Goal: Task Accomplishment & Management: Manage account settings

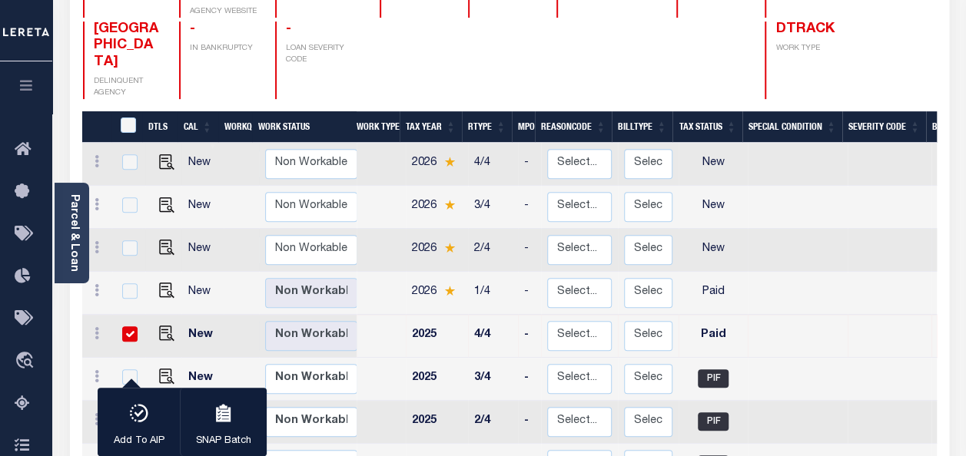
scroll to position [231, 0]
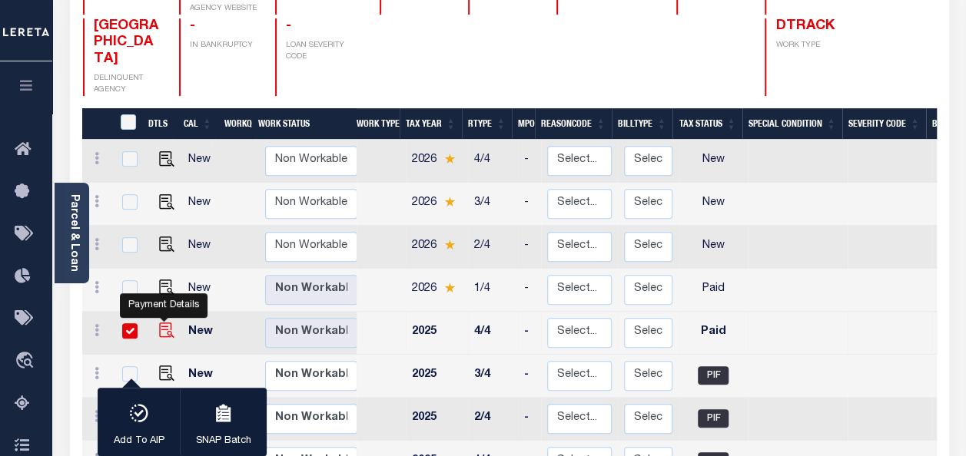
click at [165, 323] on img "" at bounding box center [166, 330] width 15 height 15
checkbox input "false"
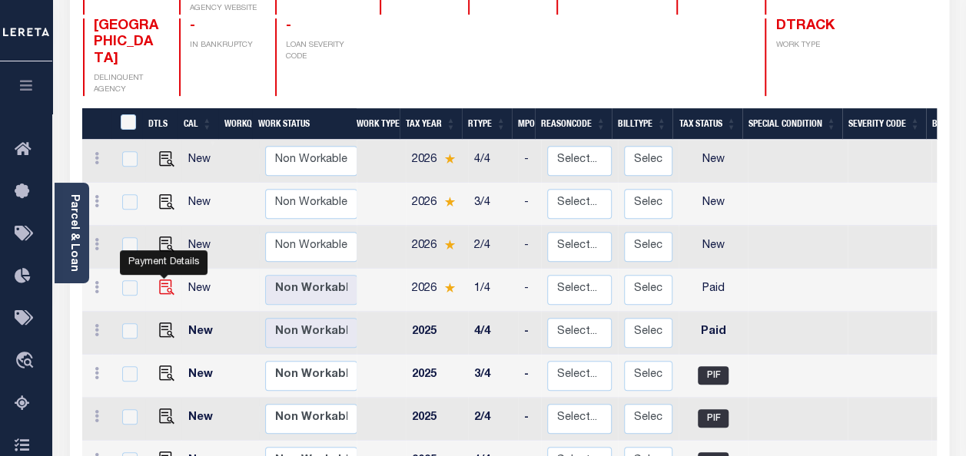
click at [164, 280] on img "" at bounding box center [166, 287] width 15 height 15
checkbox input "true"
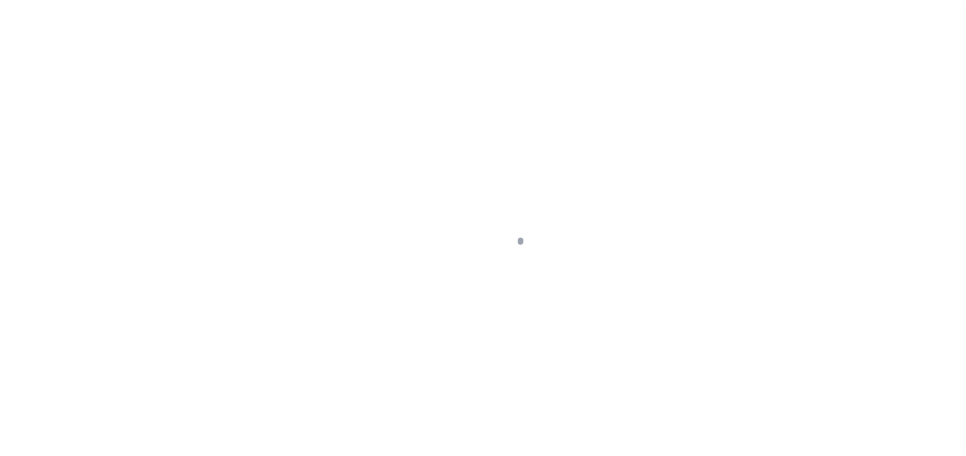
select select "PYD"
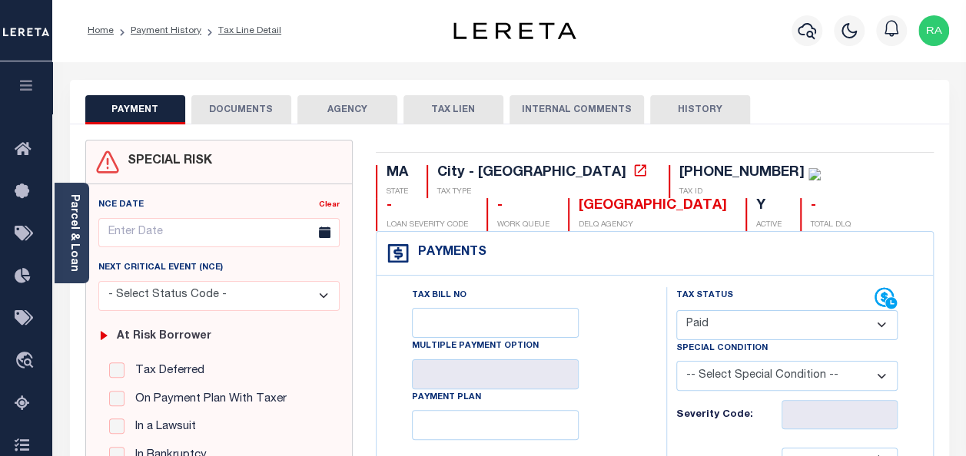
click at [229, 104] on button "DOCUMENTS" at bounding box center [241, 109] width 100 height 29
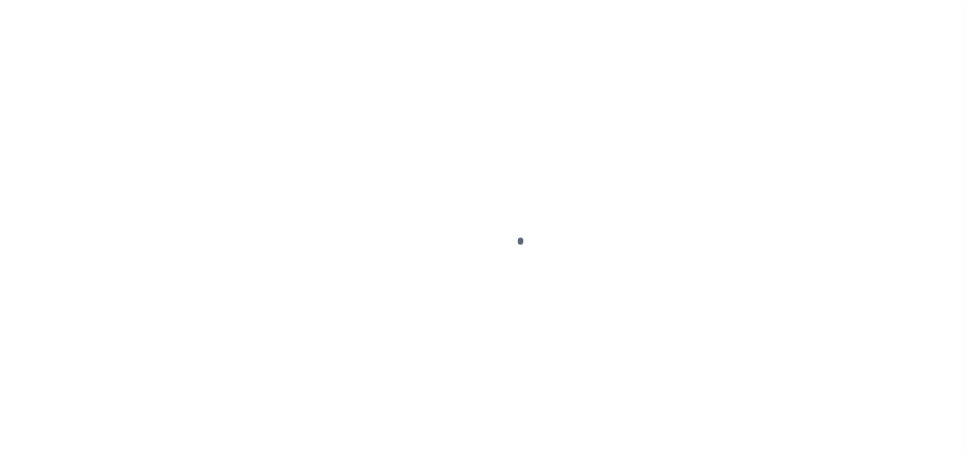
select select "PYD"
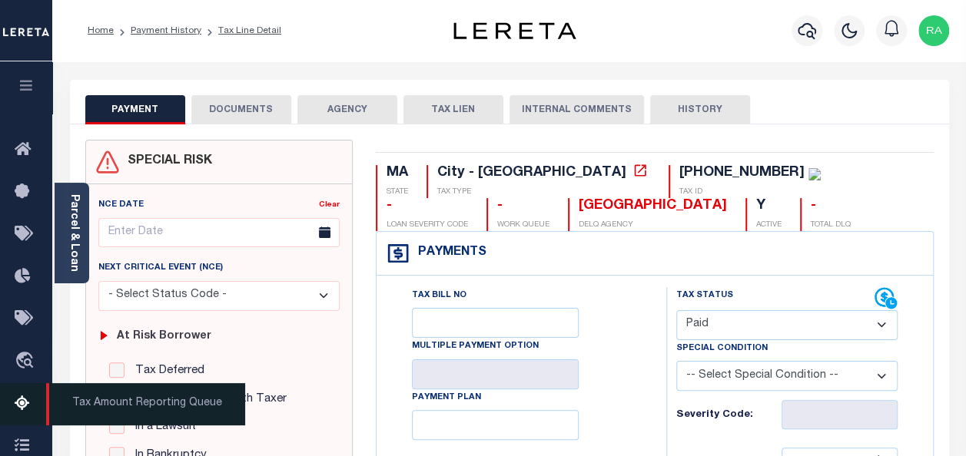
click at [22, 410] on icon at bounding box center [27, 404] width 25 height 19
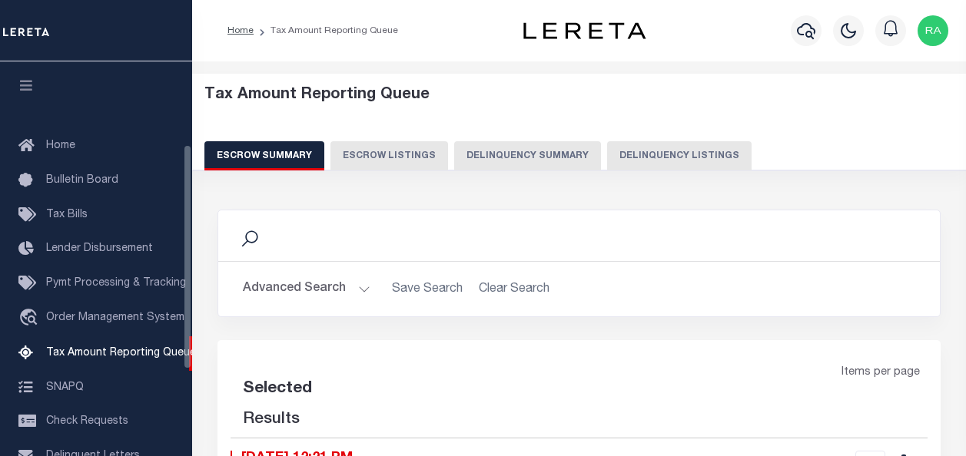
select select "100"
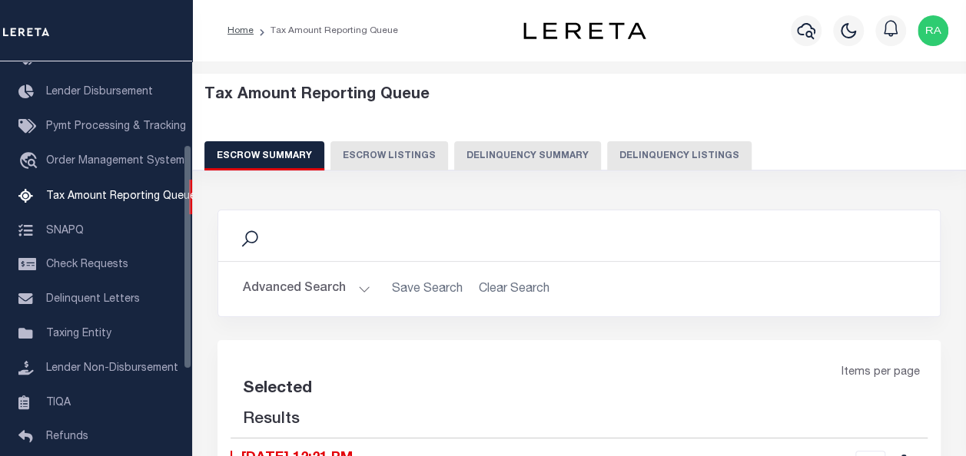
select select "100"
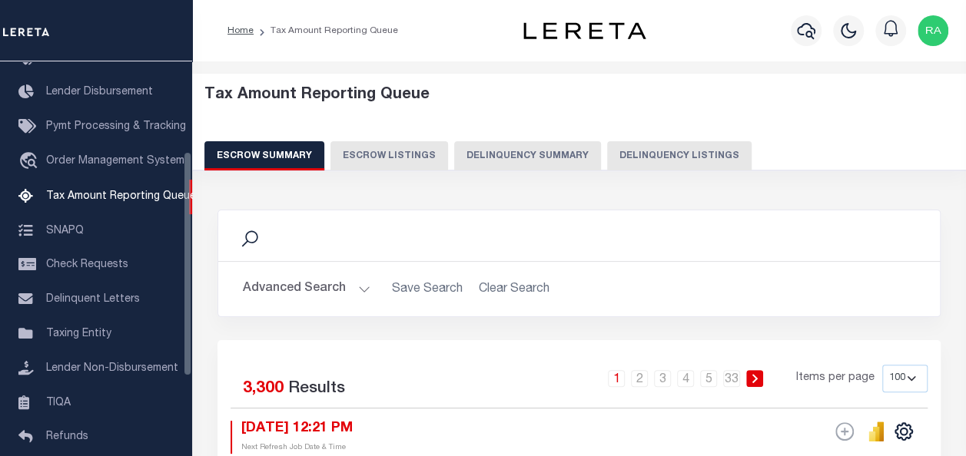
click at [636, 154] on button "Delinquency Listings" at bounding box center [679, 155] width 144 height 29
select select "100"
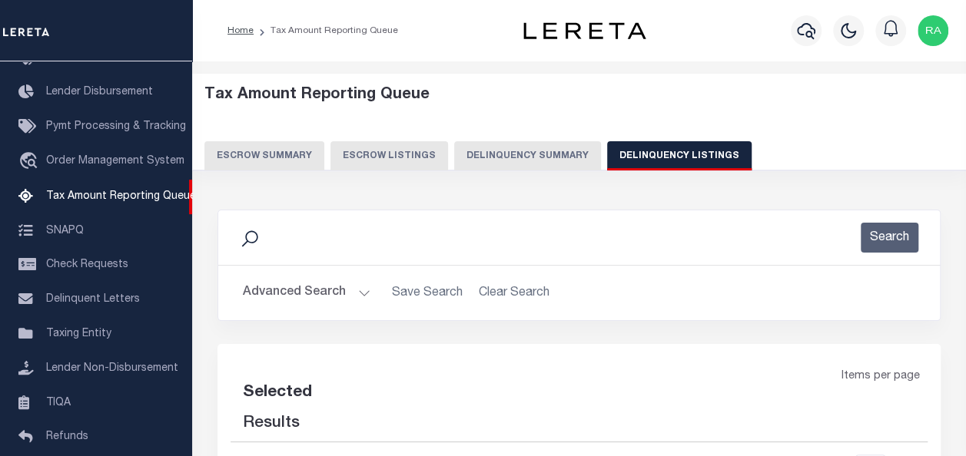
select select "100"
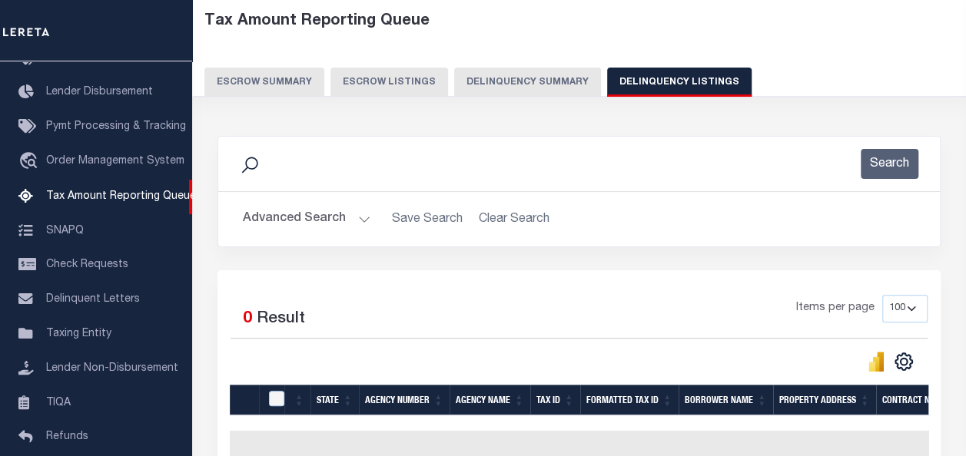
scroll to position [77, 0]
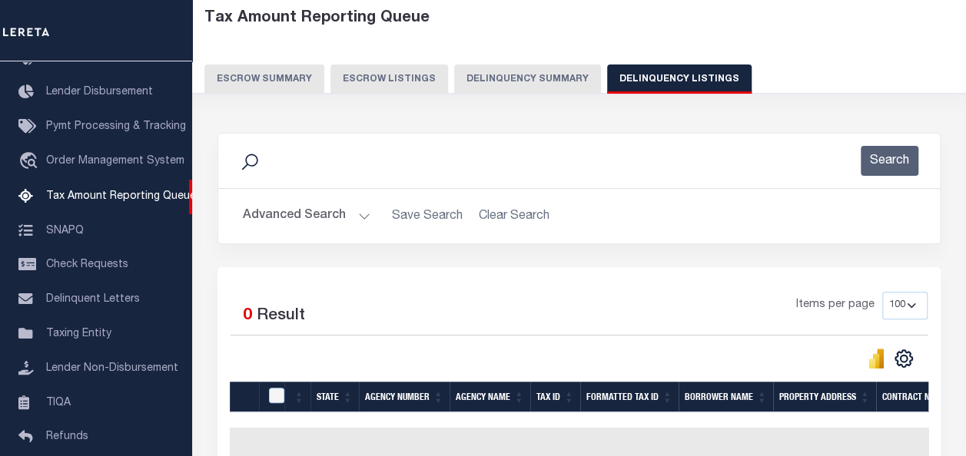
click at [290, 223] on button "Advanced Search" at bounding box center [307, 216] width 128 height 30
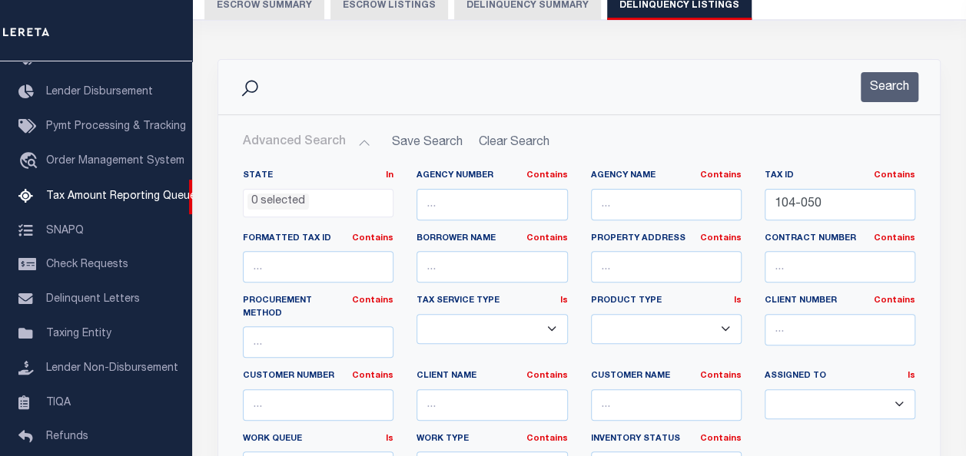
scroll to position [154, 0]
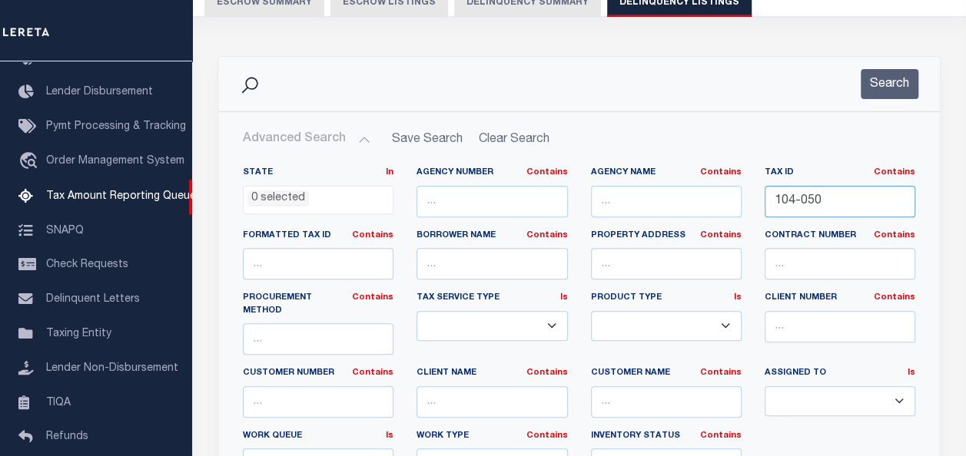
drag, startPoint x: 823, startPoint y: 197, endPoint x: 727, endPoint y: 200, distance: 96.1
click at [730, 201] on div "State In In AK AL AR AZ CA CO CT DC DE FL GA GU HI IA ID IL IN KS KY LA MA MD M…" at bounding box center [578, 330] width 695 height 326
paste input "22-05383-001"
type input "22-05383-001"
click at [890, 79] on button "Search" at bounding box center [890, 84] width 58 height 30
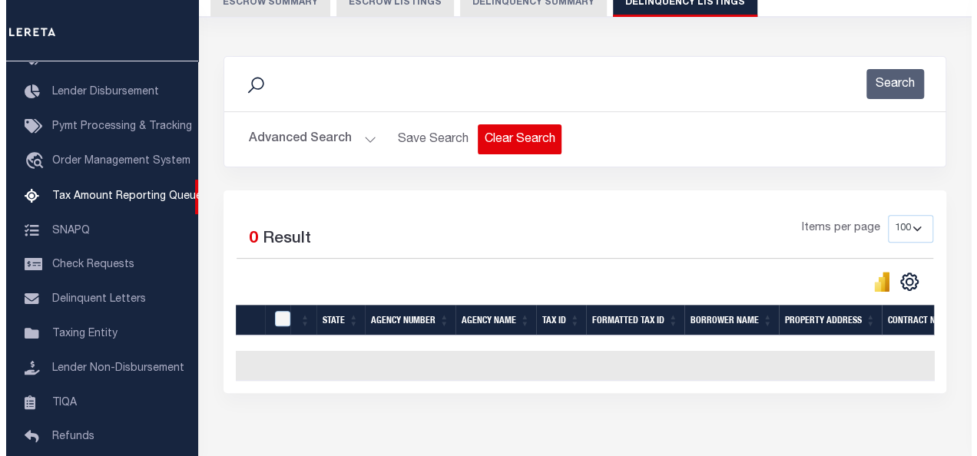
scroll to position [0, 0]
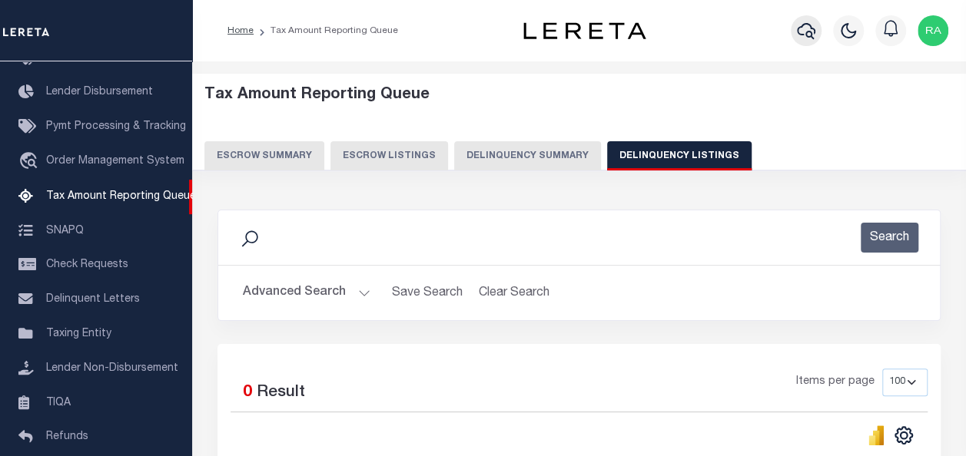
click at [802, 32] on icon "button" at bounding box center [806, 31] width 18 height 18
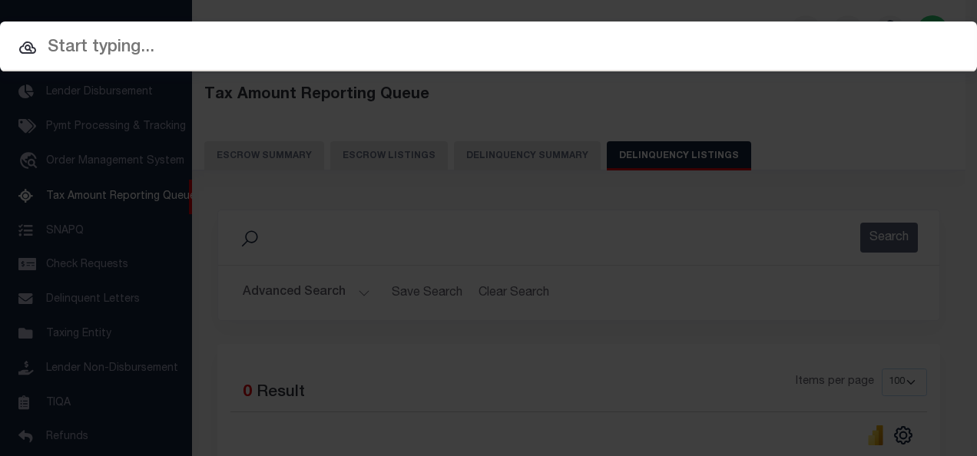
paste input "1680124220"
type input "1680124220"
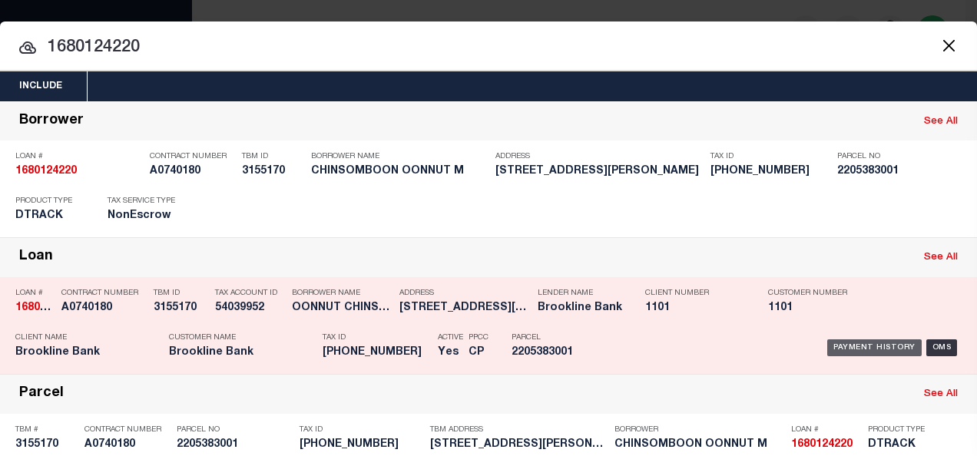
click at [836, 344] on div "Payment History" at bounding box center [875, 348] width 95 height 17
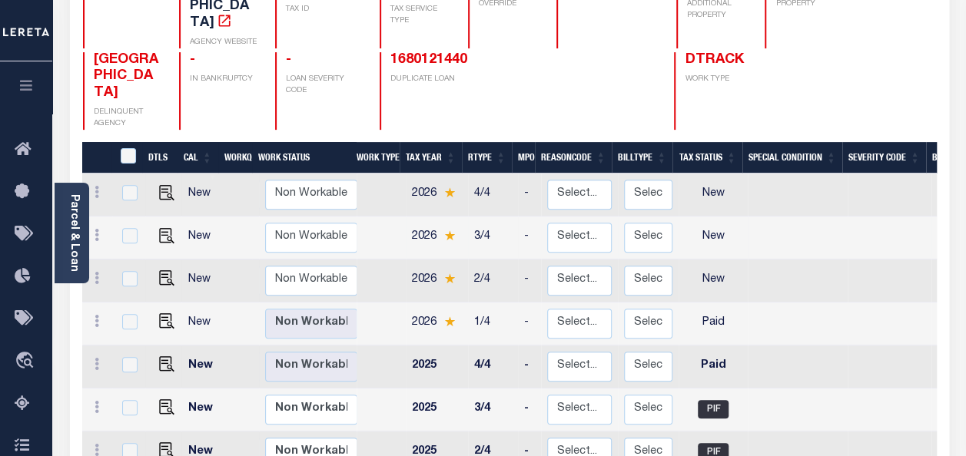
scroll to position [231, 0]
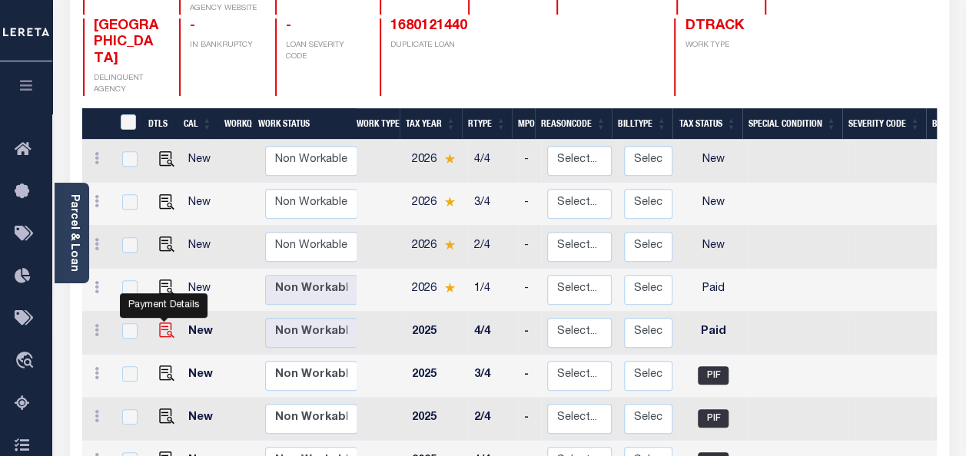
click at [164, 323] on img "" at bounding box center [166, 330] width 15 height 15
checkbox input "true"
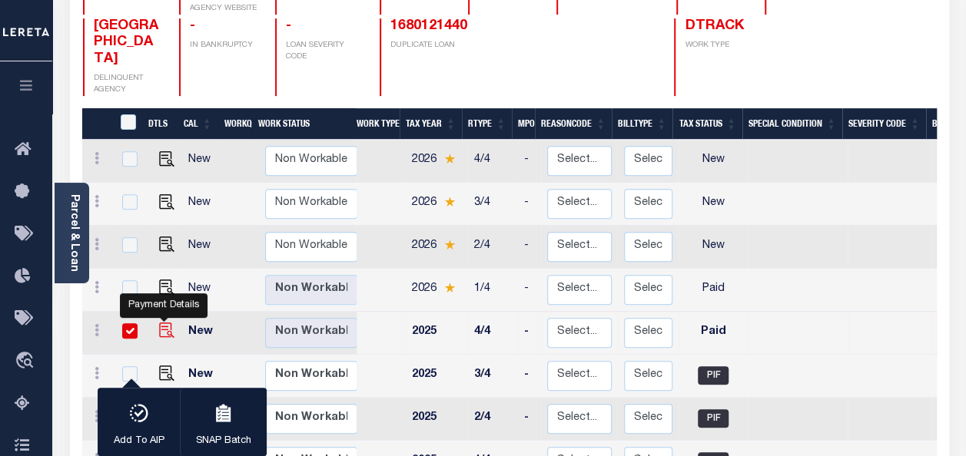
click at [159, 323] on img "" at bounding box center [166, 330] width 15 height 15
checkbox input "false"
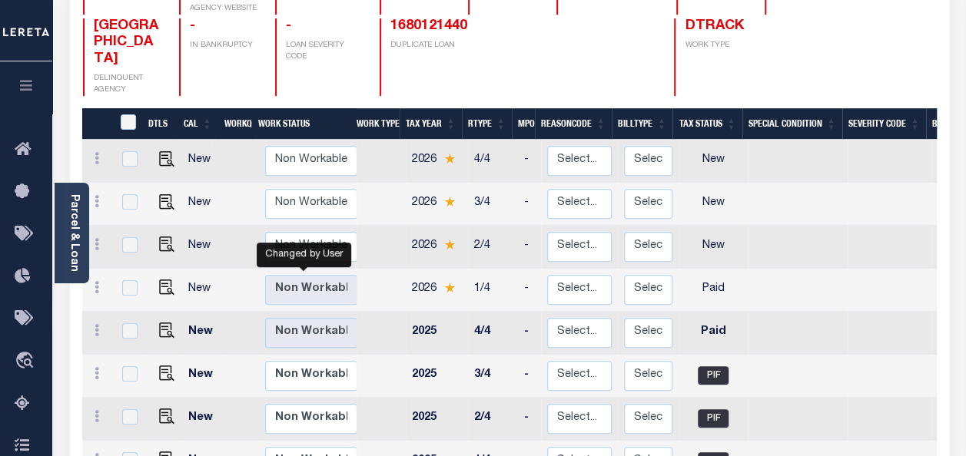
scroll to position [2, 0]
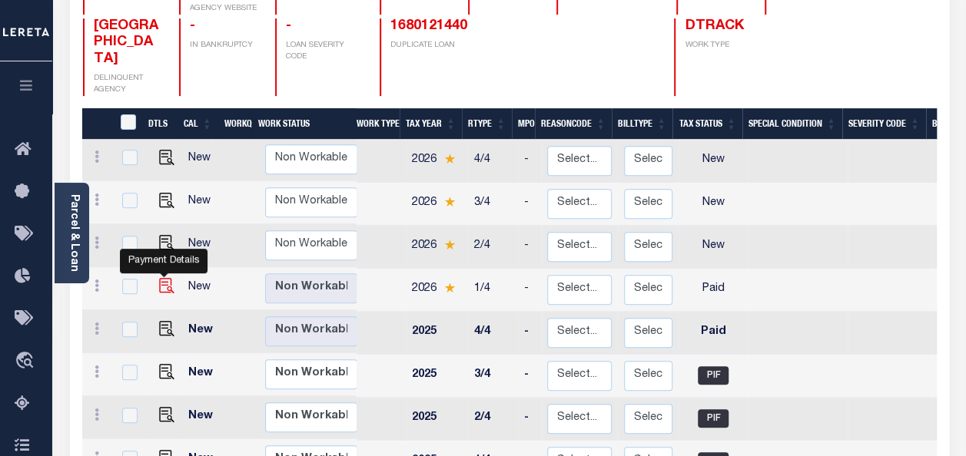
click at [162, 278] on img "" at bounding box center [166, 285] width 15 height 15
checkbox input "true"
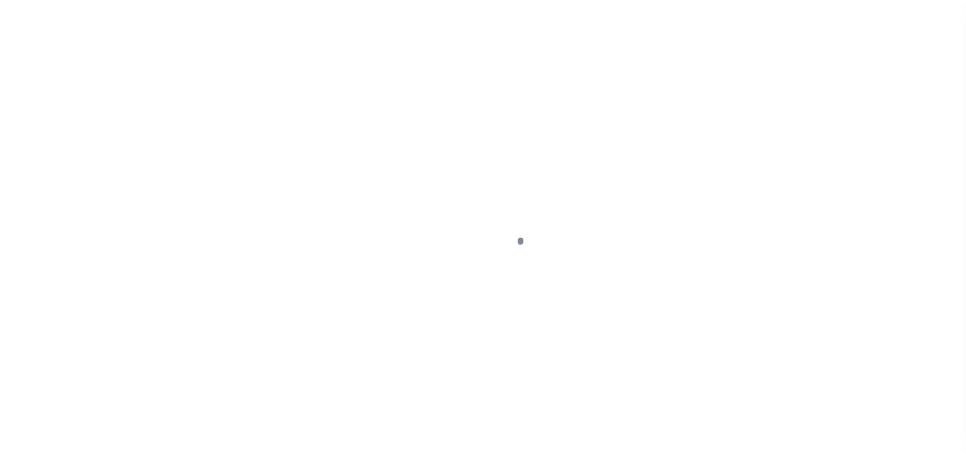
select select "PYD"
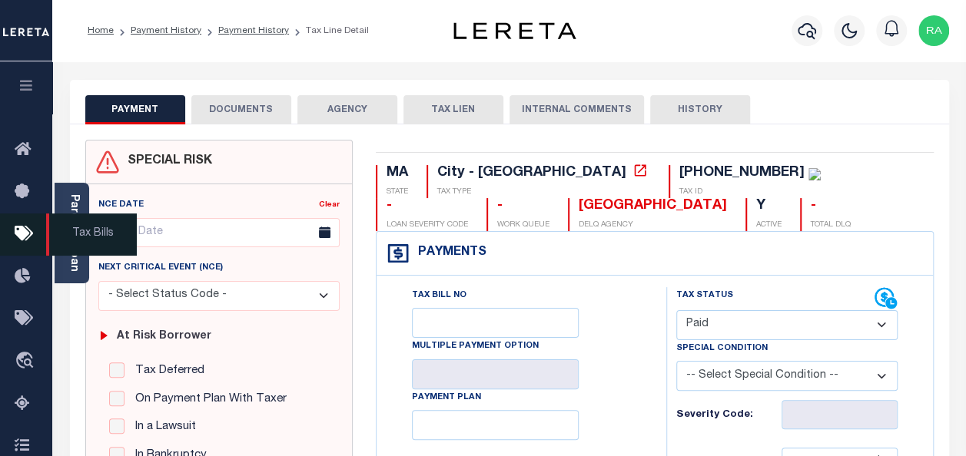
click at [65, 232] on span "Tax Bills" at bounding box center [91, 235] width 91 height 42
click at [74, 223] on span "Tax Bills" at bounding box center [91, 235] width 91 height 42
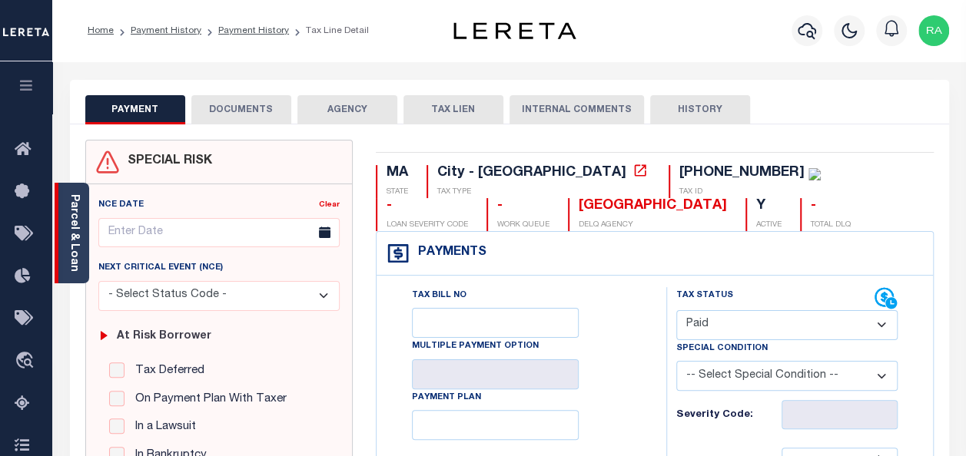
click at [73, 258] on link "Parcel & Loan" at bounding box center [73, 233] width 11 height 78
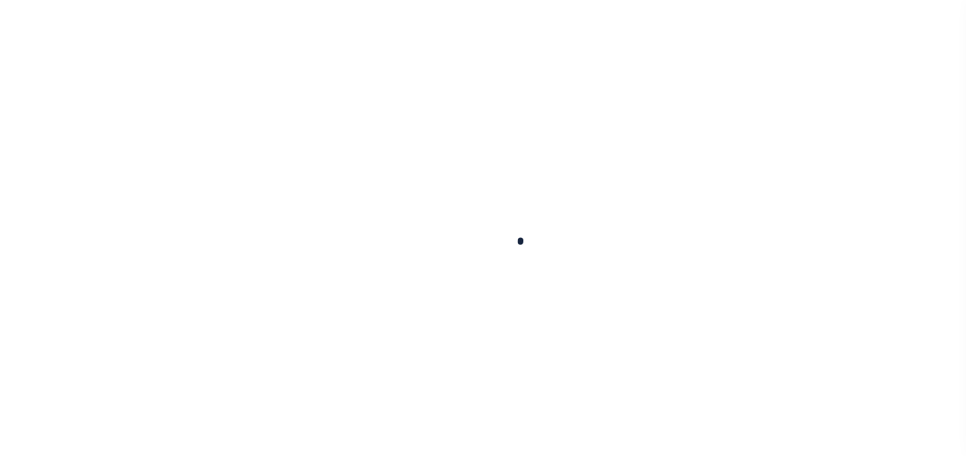
select select "PYD"
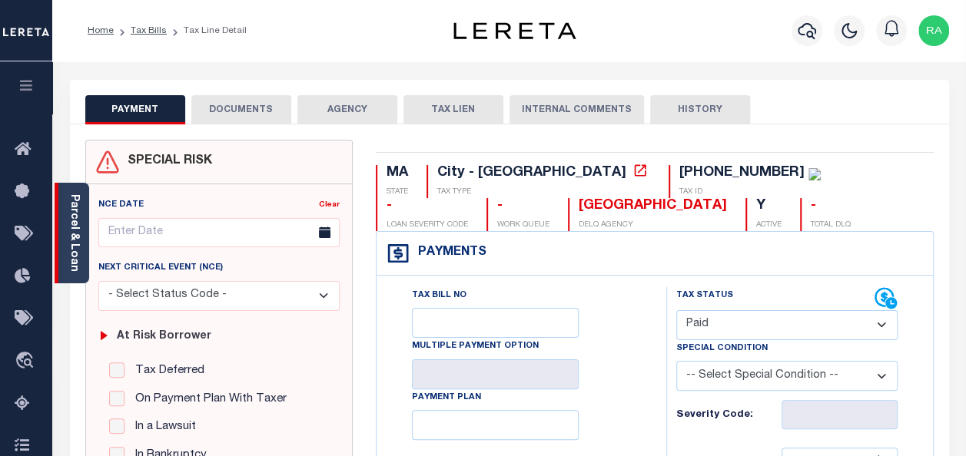
click at [75, 214] on link "Parcel & Loan" at bounding box center [73, 233] width 11 height 78
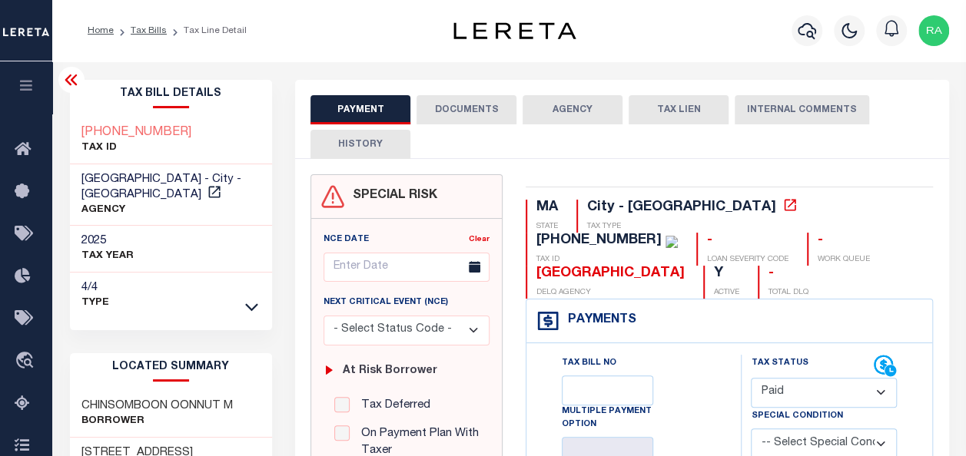
click at [457, 111] on button "DOCUMENTS" at bounding box center [467, 109] width 100 height 29
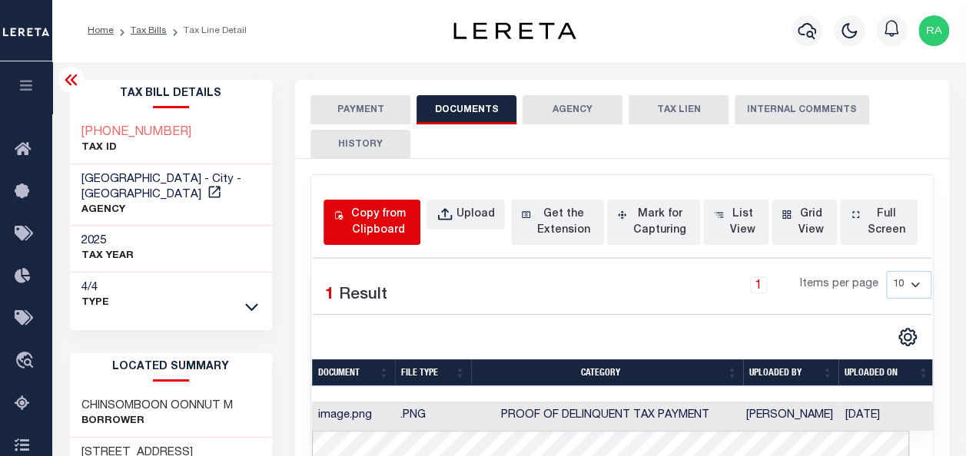
click at [373, 202] on button "Copy from Clipboard" at bounding box center [372, 222] width 97 height 45
select select "POP"
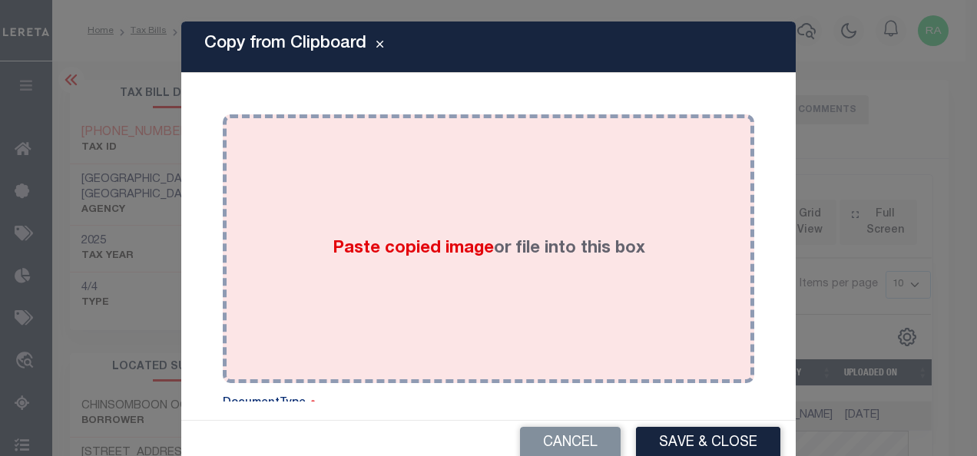
click at [463, 185] on div "Paste copied image or file into this box" at bounding box center [488, 249] width 509 height 246
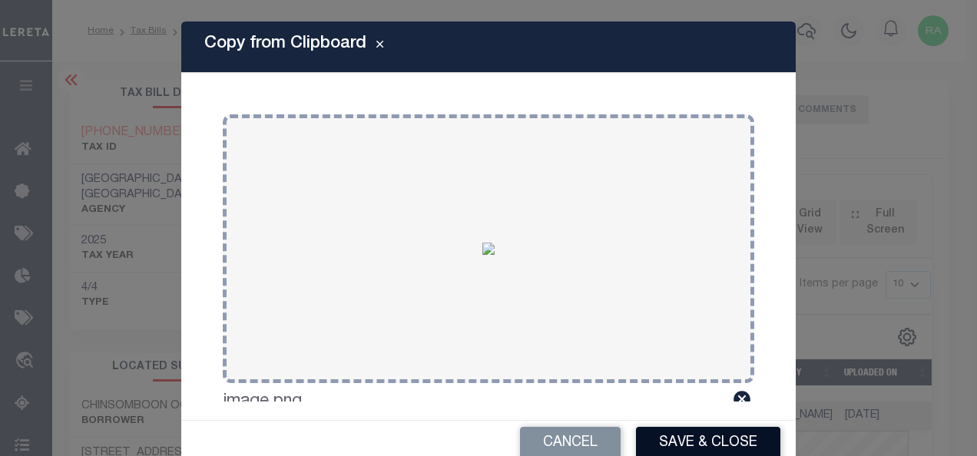
click at [673, 440] on button "Save & Close" at bounding box center [708, 443] width 144 height 33
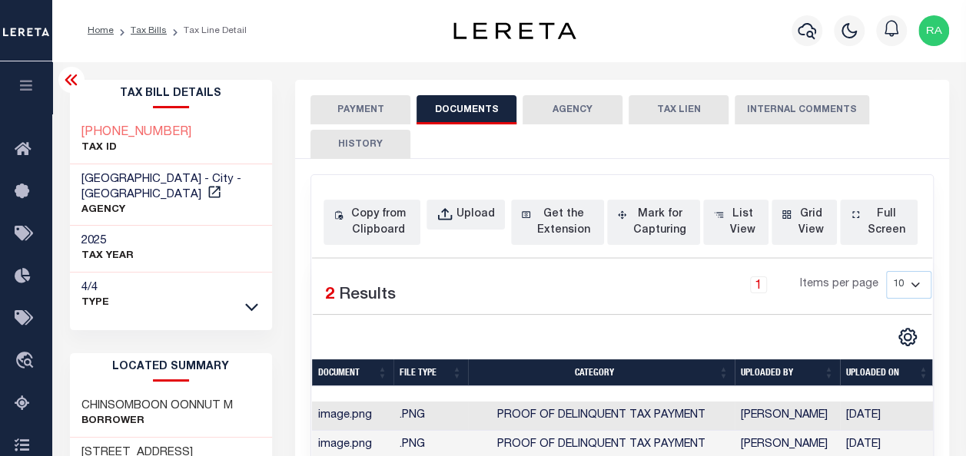
click at [346, 107] on button "PAYMENT" at bounding box center [360, 109] width 100 height 29
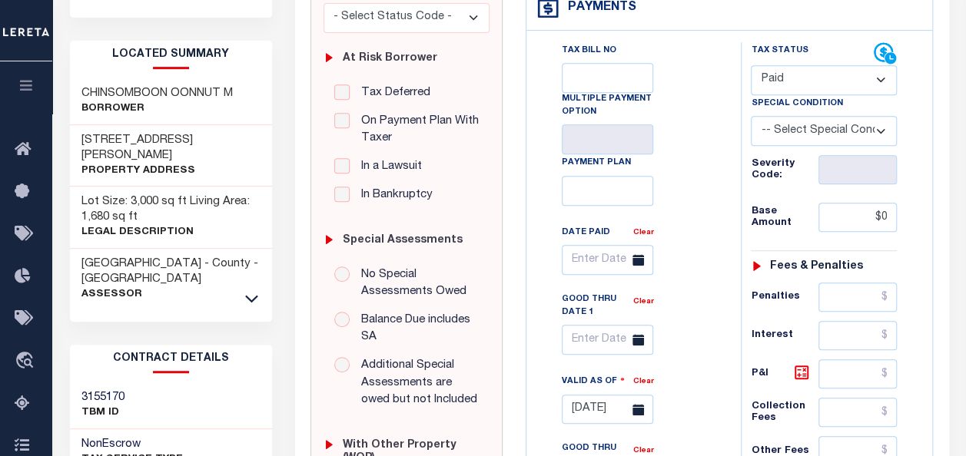
scroll to position [384, 0]
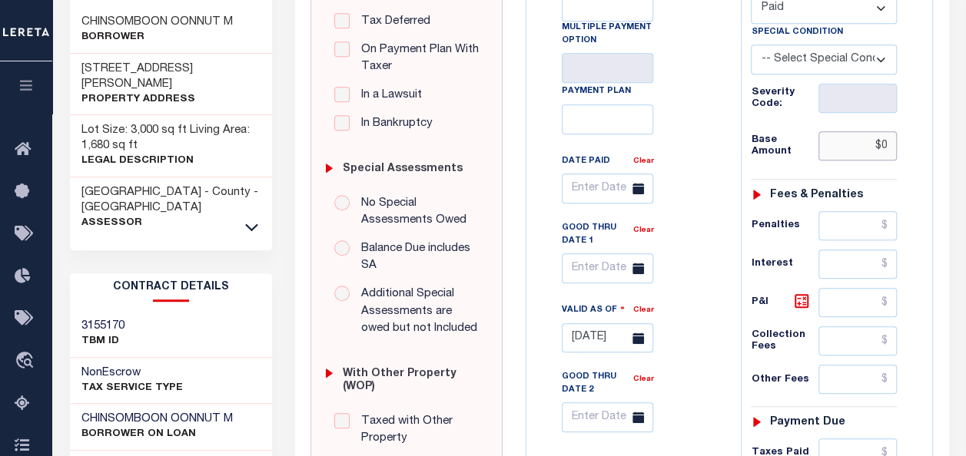
click at [891, 147] on input "$0" at bounding box center [857, 145] width 78 height 29
type input "$0.00"
type input "[DATE]"
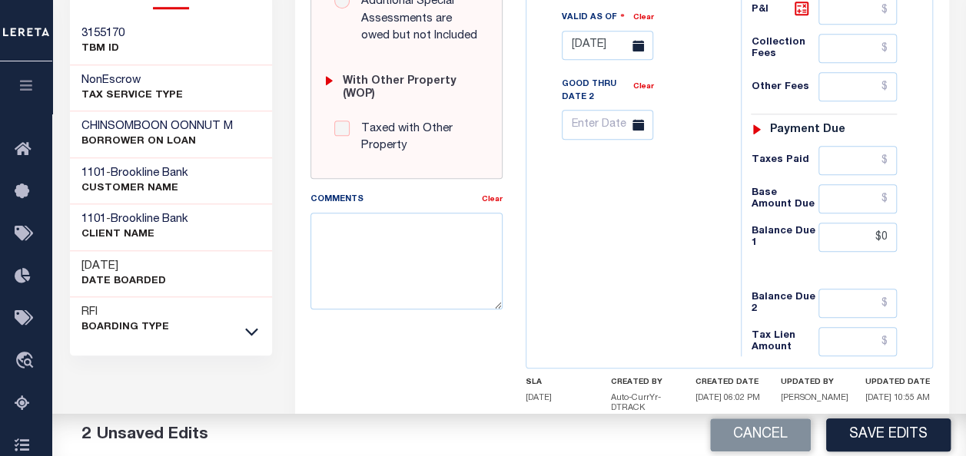
scroll to position [692, 0]
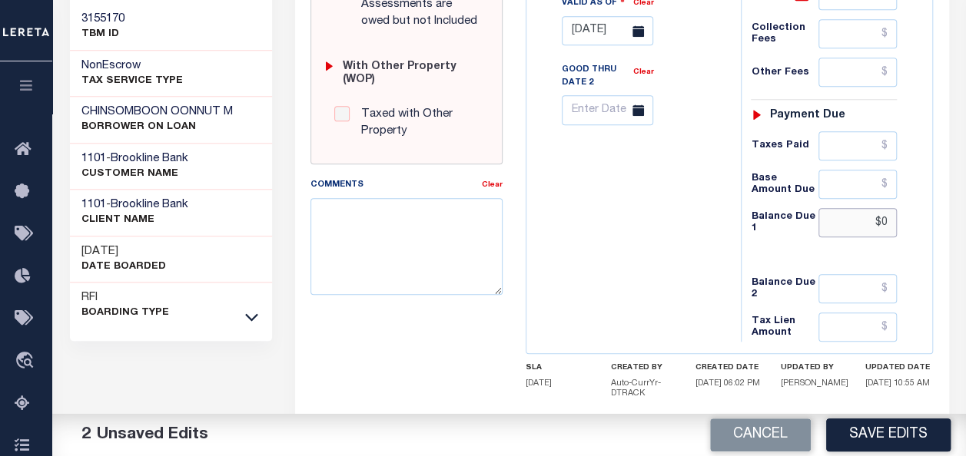
click at [887, 208] on input "$0" at bounding box center [857, 222] width 78 height 29
type input "$0.00"
click at [873, 430] on button "Save Edits" at bounding box center [888, 435] width 124 height 33
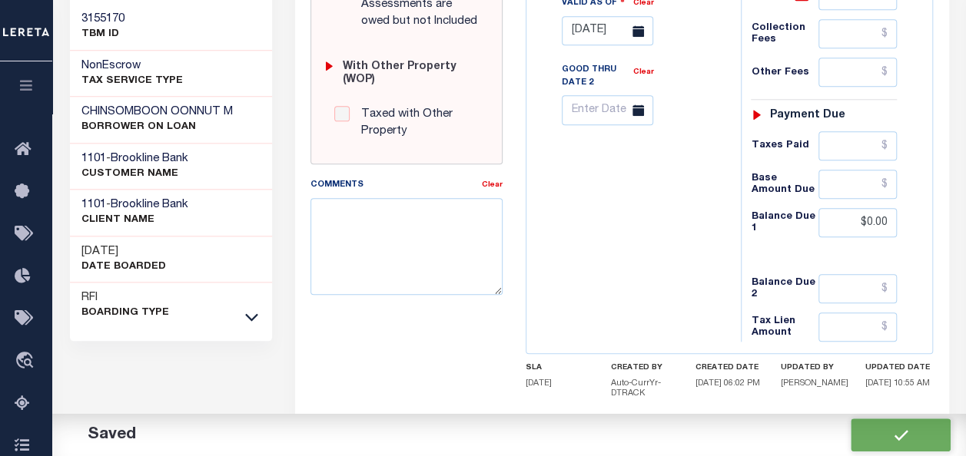
checkbox input "false"
type input "$0"
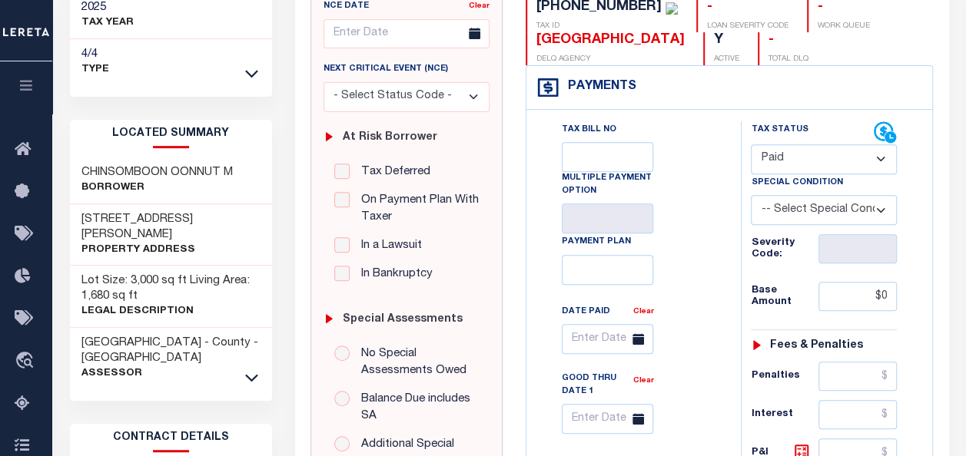
scroll to position [0, 0]
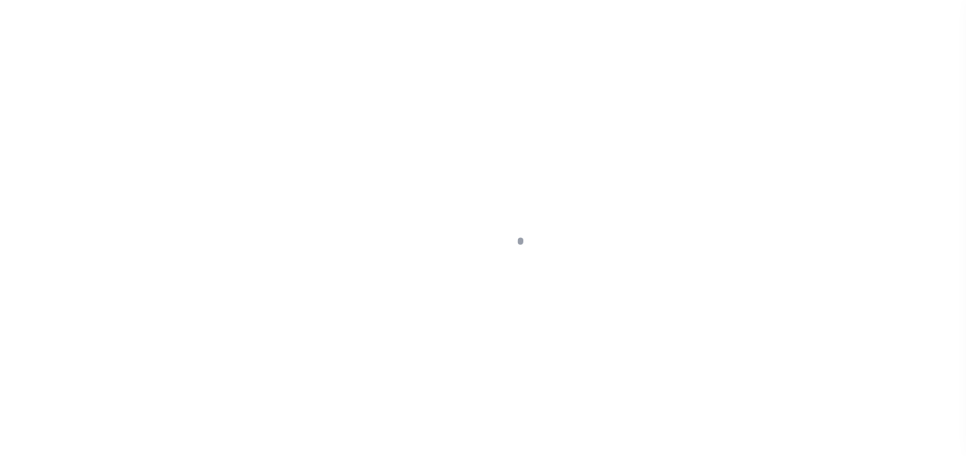
select select "PYD"
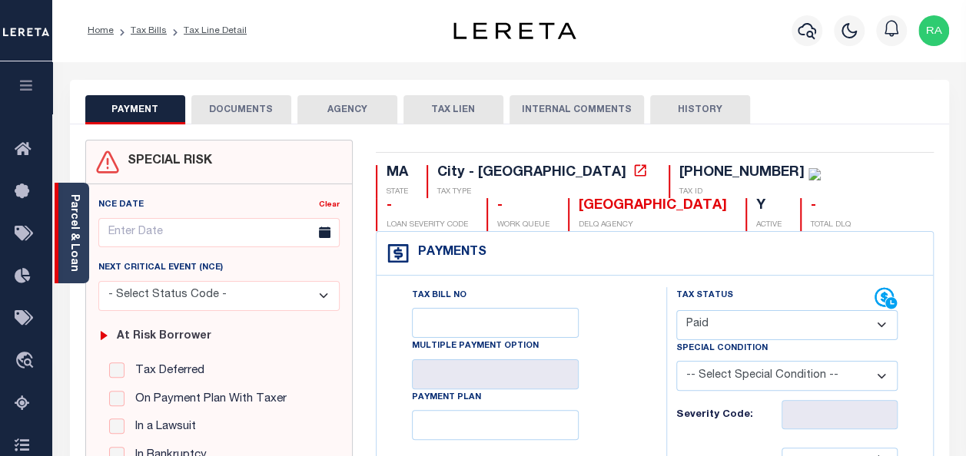
click at [75, 207] on link "Parcel & Loan" at bounding box center [73, 233] width 11 height 78
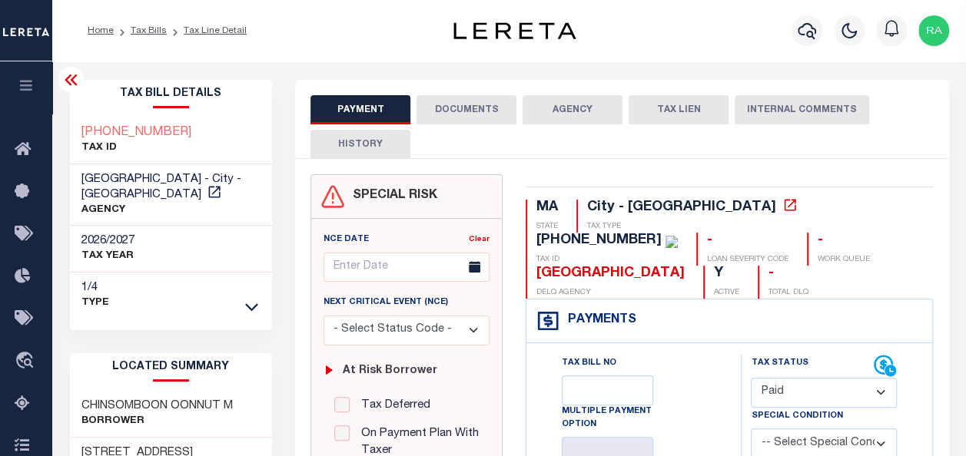
click at [447, 112] on button "DOCUMENTS" at bounding box center [467, 109] width 100 height 29
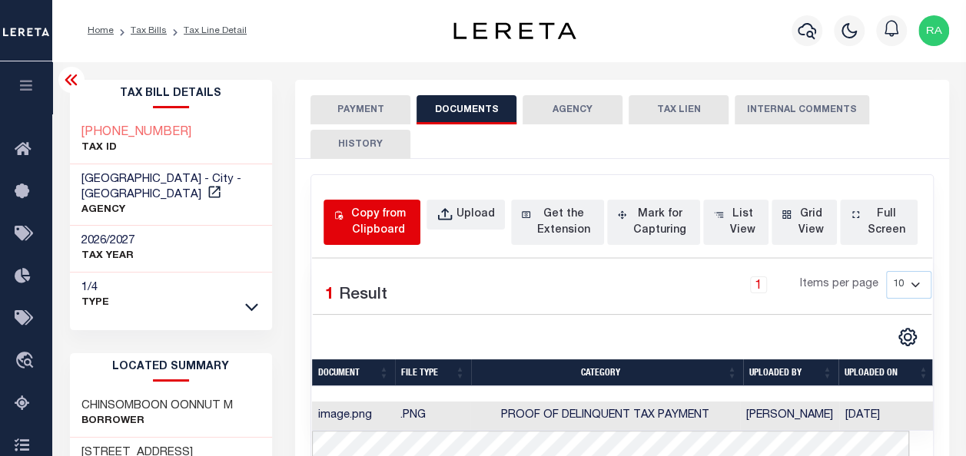
click at [380, 218] on div "Copy from Clipboard" at bounding box center [379, 223] width 64 height 32
select select "POP"
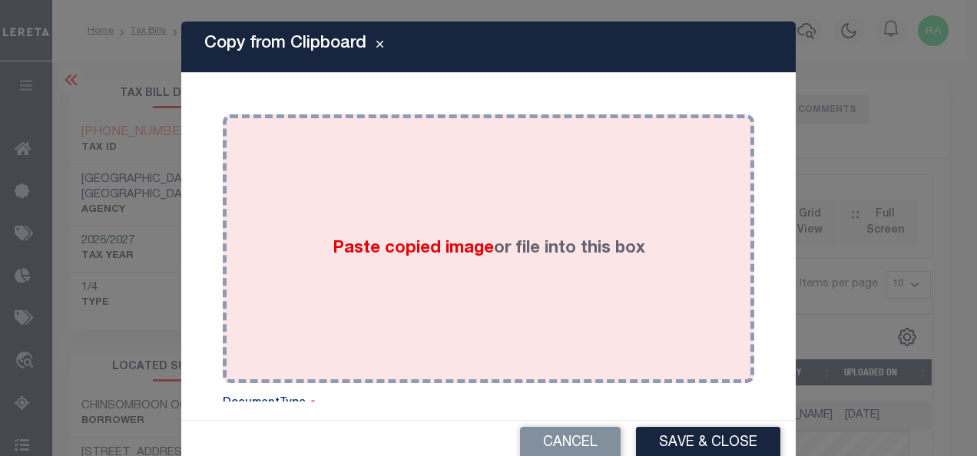
click at [473, 186] on div "Paste copied image or file into this box" at bounding box center [488, 249] width 509 height 246
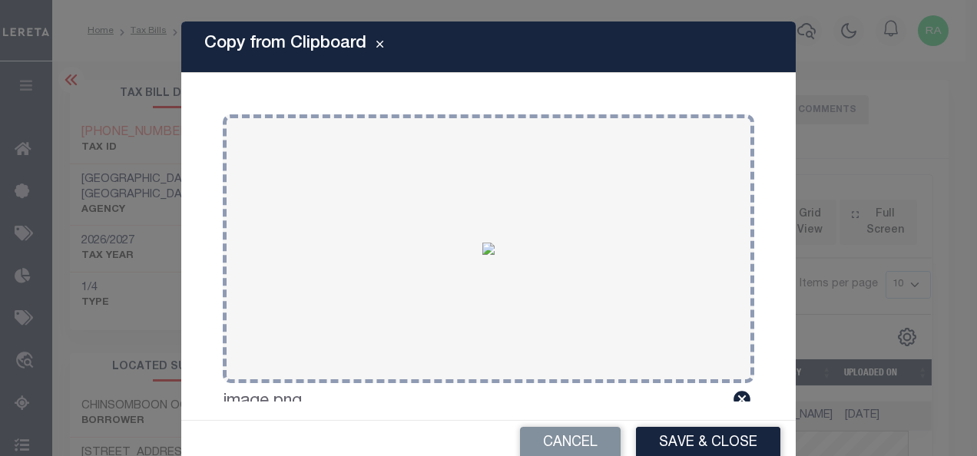
click at [671, 441] on button "Save & Close" at bounding box center [708, 443] width 144 height 33
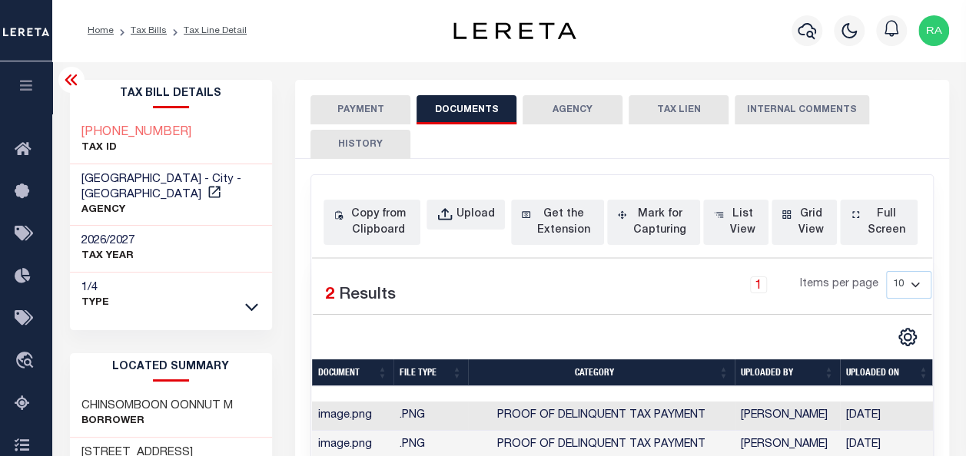
click at [346, 111] on button "PAYMENT" at bounding box center [360, 109] width 100 height 29
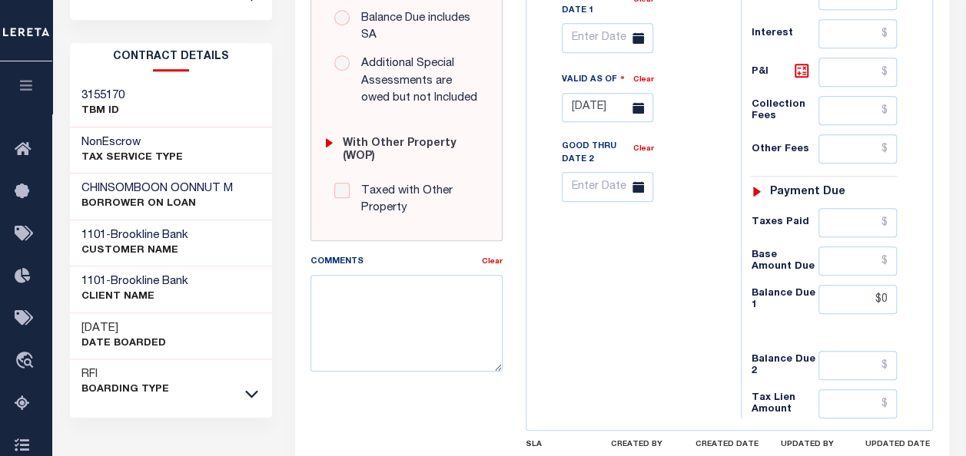
scroll to position [384, 0]
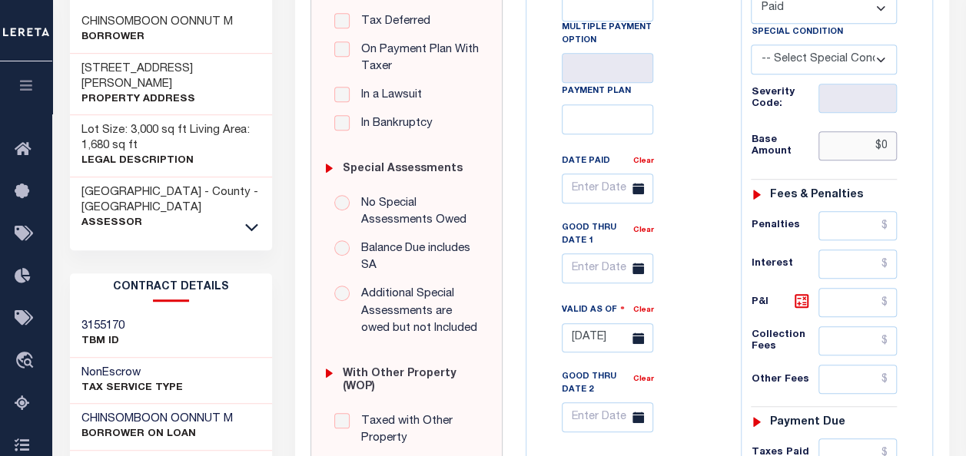
click at [884, 148] on input "$0" at bounding box center [857, 145] width 78 height 29
type input "$0.00"
type input "09/05/2025"
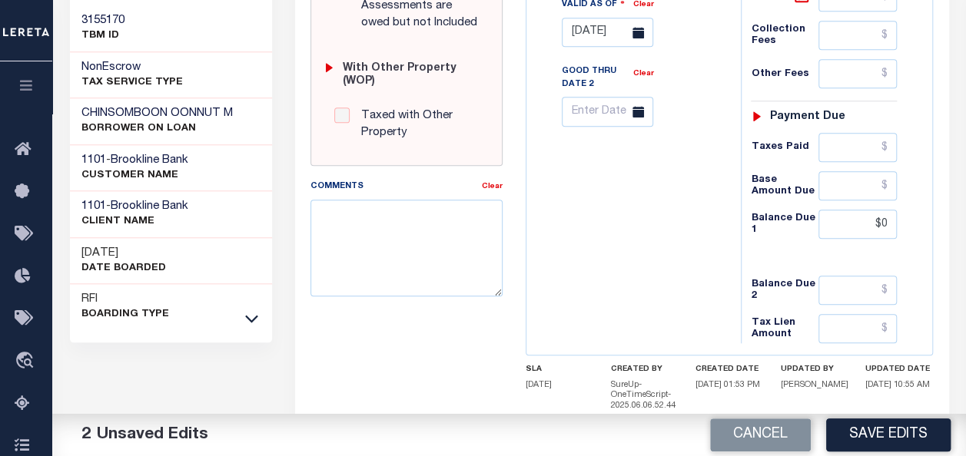
scroll to position [692, 0]
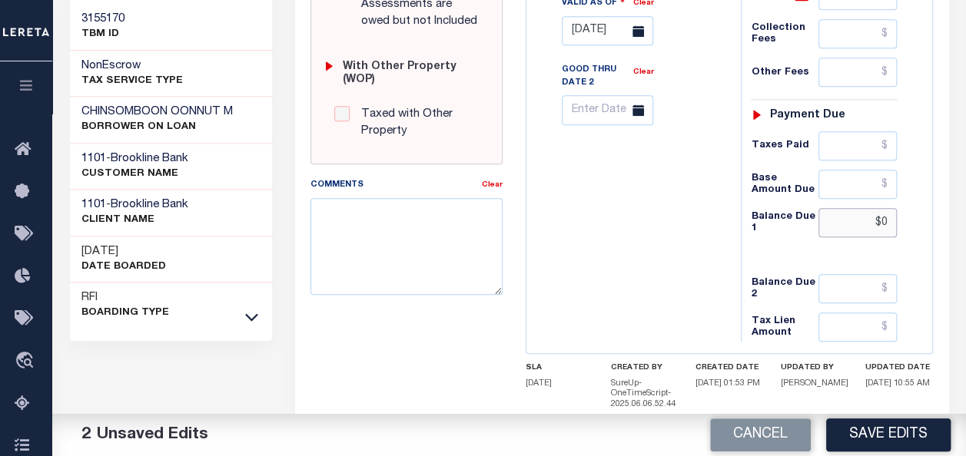
click at [878, 213] on input "$0" at bounding box center [857, 222] width 78 height 29
type input "$0.00"
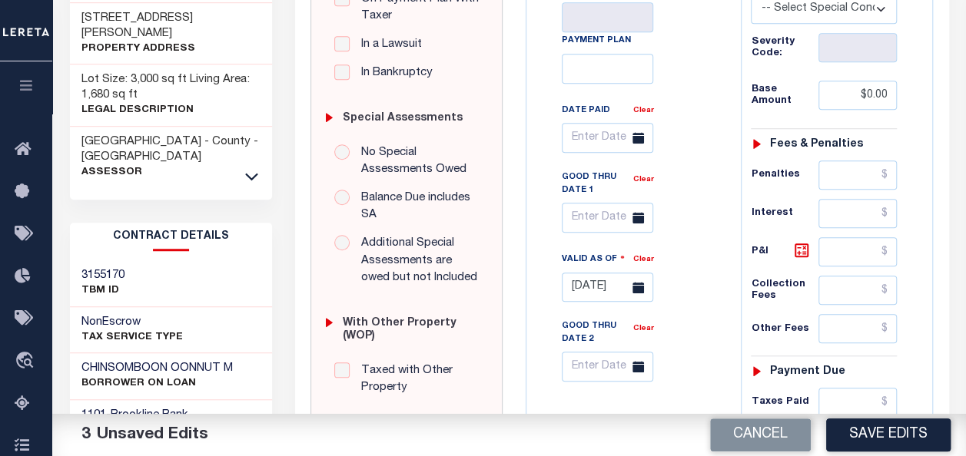
scroll to position [461, 0]
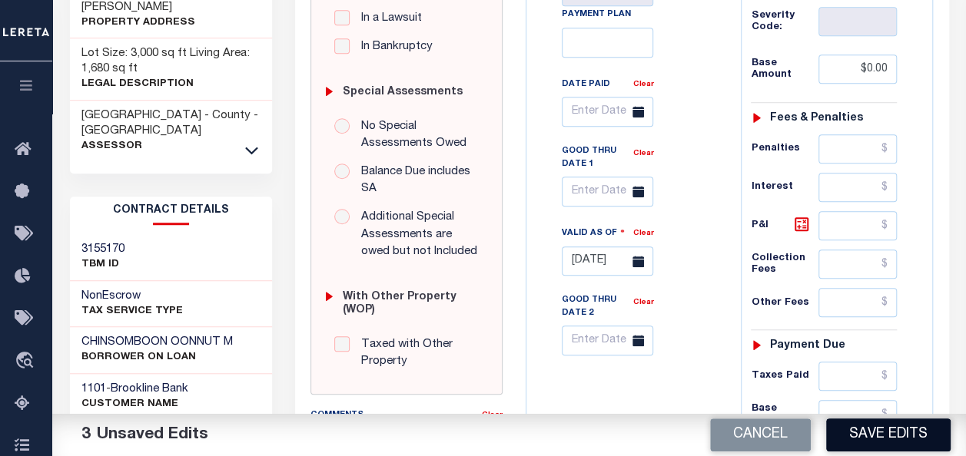
click at [865, 432] on button "Save Edits" at bounding box center [888, 435] width 124 height 33
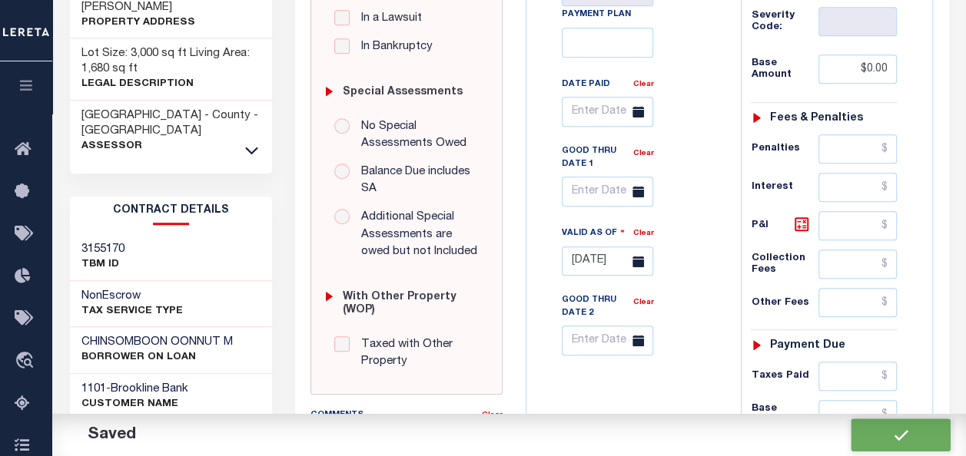
checkbox input "false"
type input "$0"
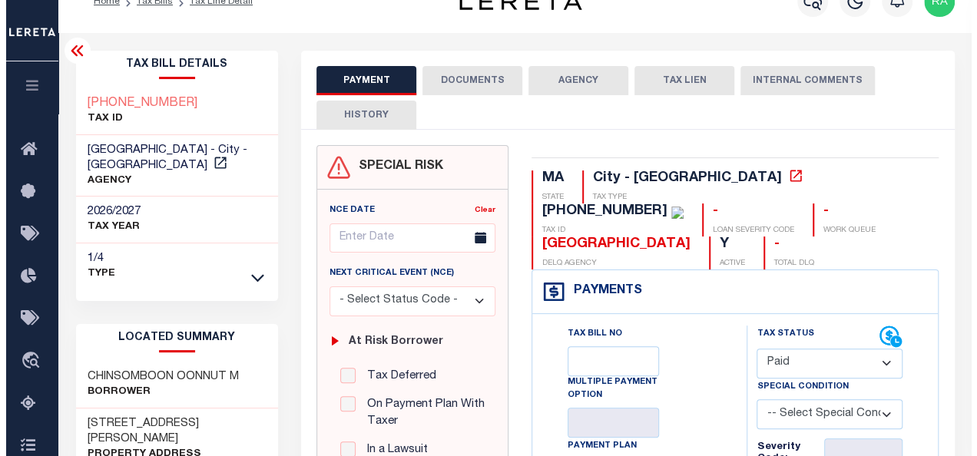
scroll to position [0, 0]
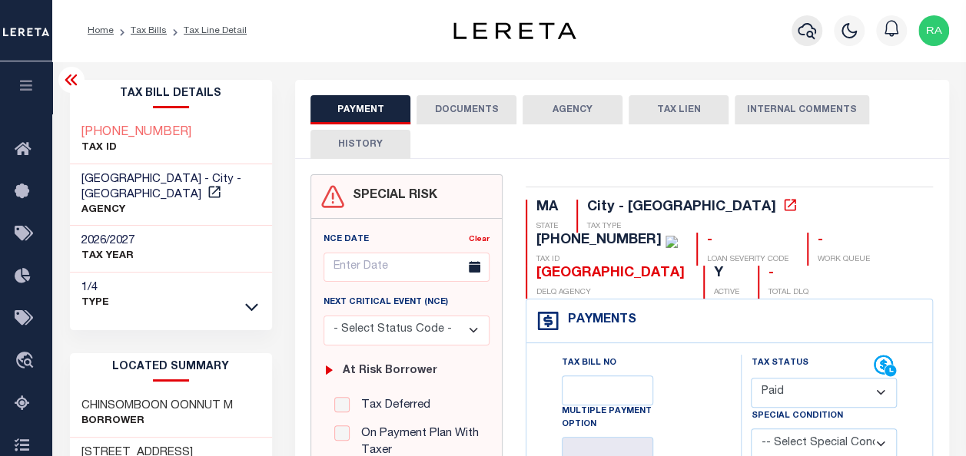
click at [806, 32] on icon "button" at bounding box center [807, 31] width 18 height 16
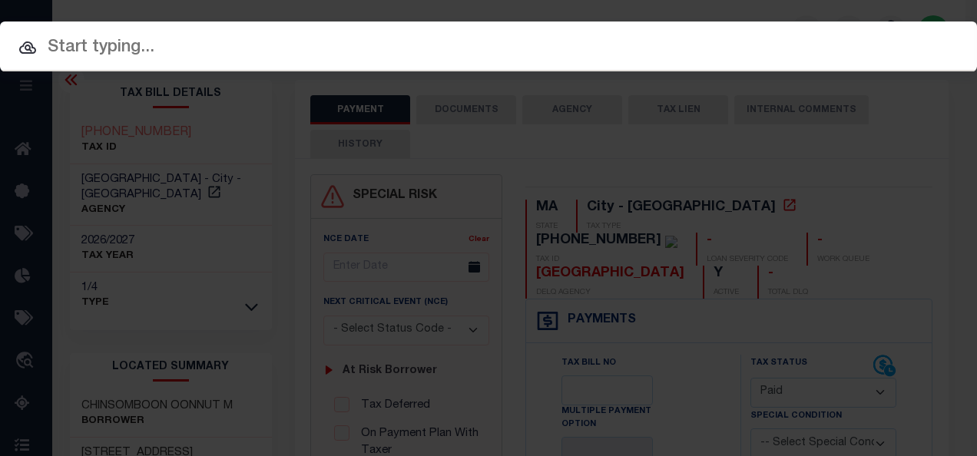
paste input "645170610"
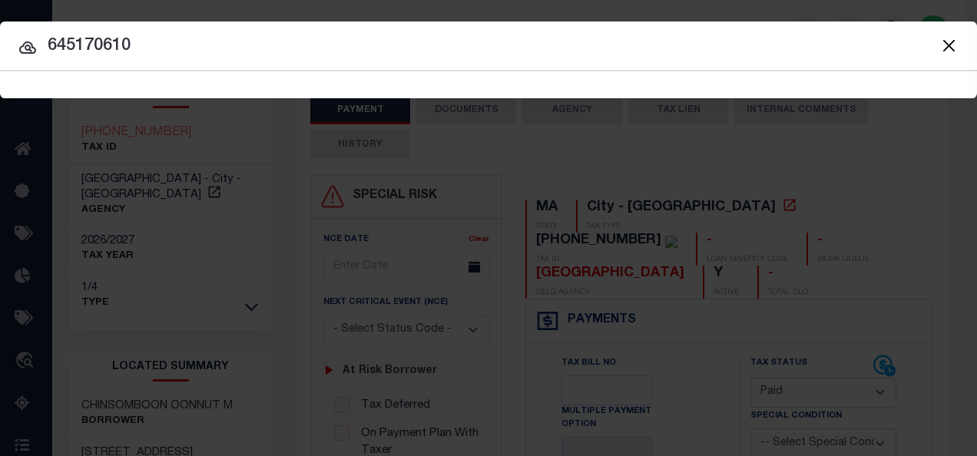
type input "645170610"
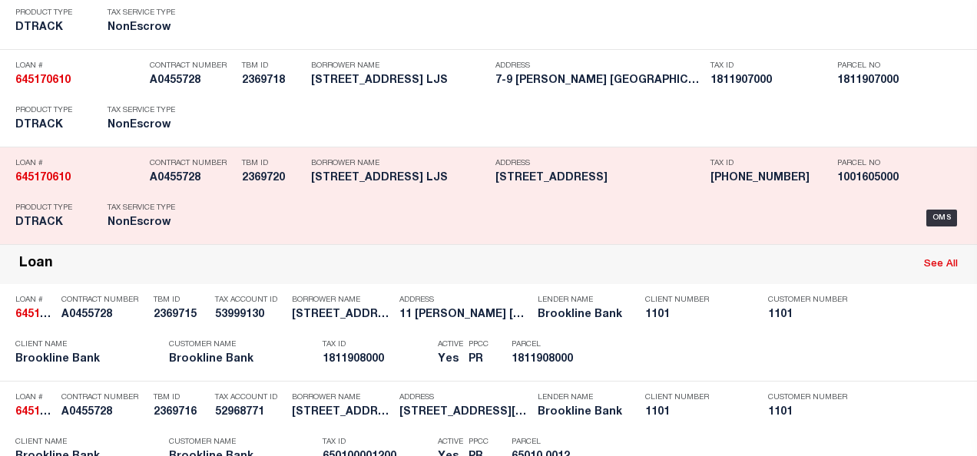
scroll to position [384, 0]
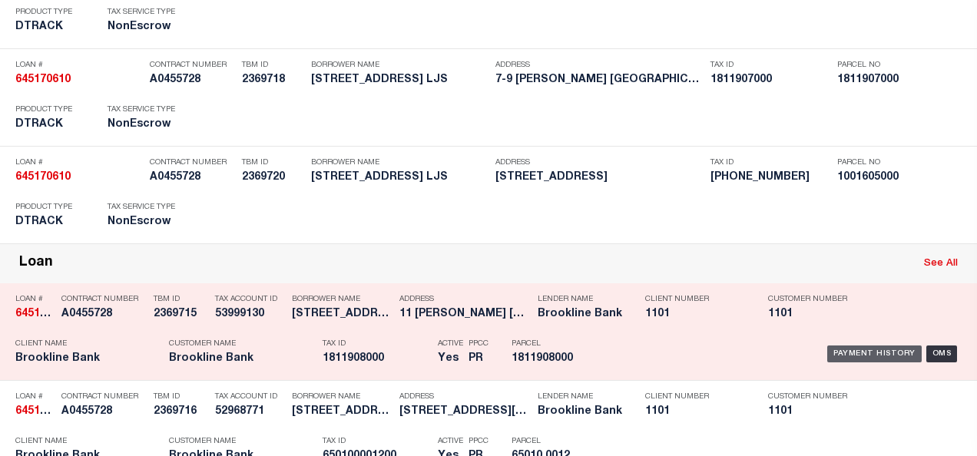
click at [865, 348] on div "Payment History" at bounding box center [875, 354] width 95 height 17
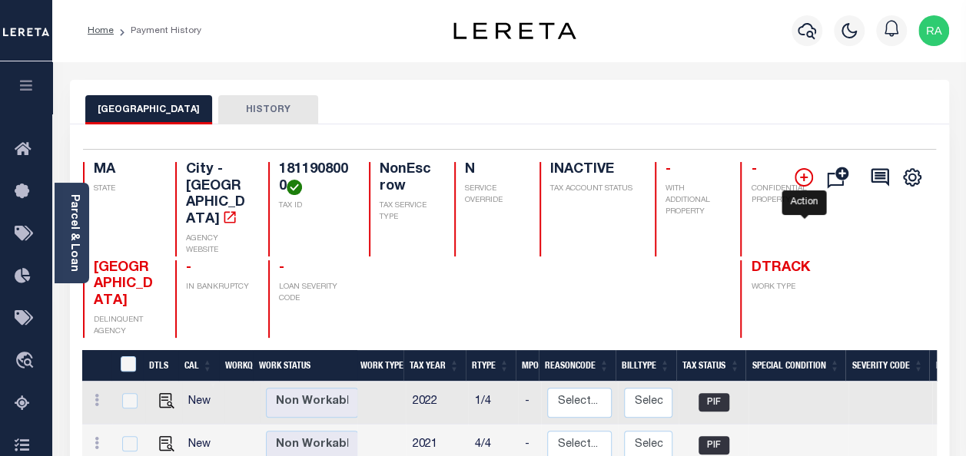
click at [804, 175] on icon "" at bounding box center [803, 178] width 8 height 8
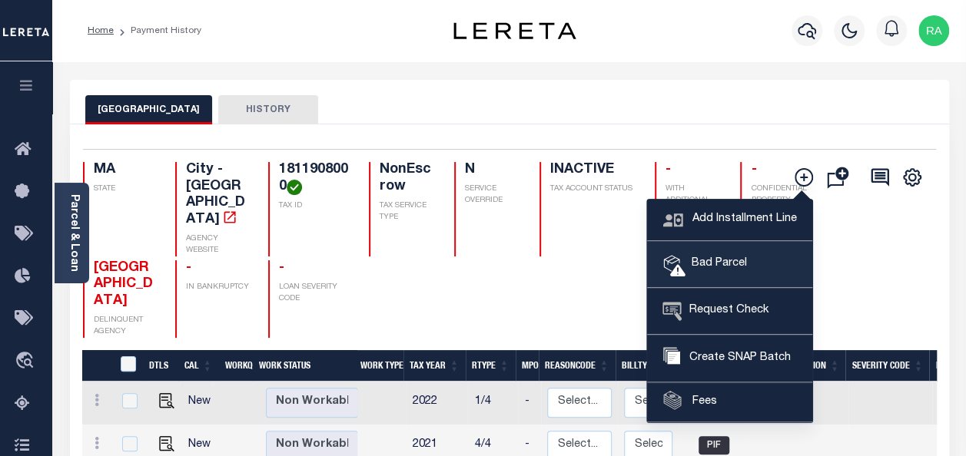
click at [712, 262] on span "Bad Parcel" at bounding box center [715, 264] width 61 height 17
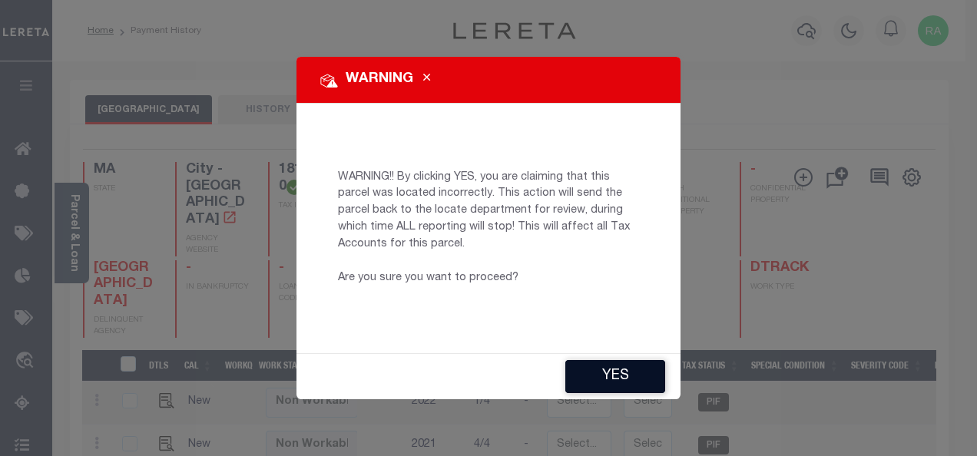
click at [617, 375] on button "YES" at bounding box center [616, 376] width 100 height 33
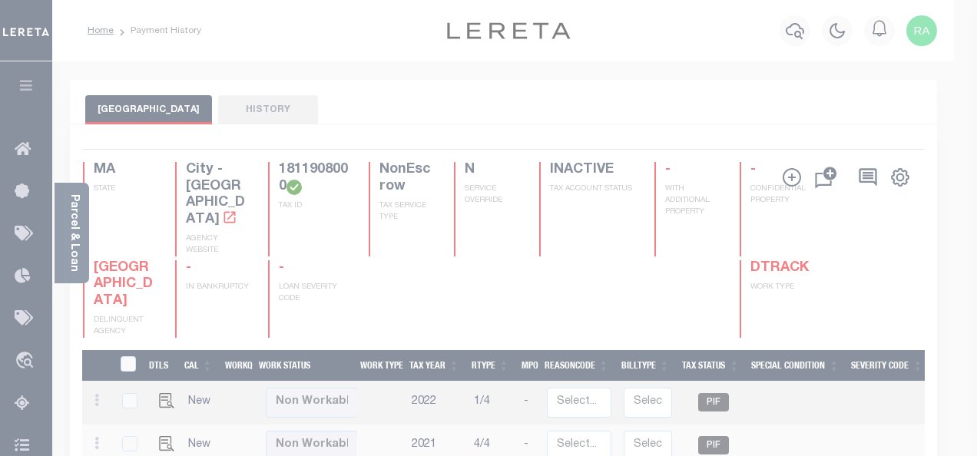
type input "[EMAIL_ADDRESS][DOMAIN_NAME]"
type input "[DATE]"
type input "PR"
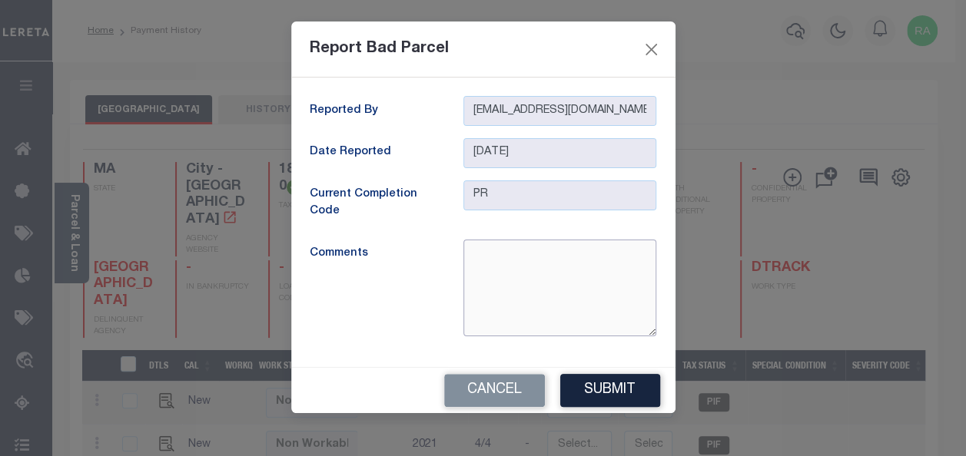
click at [513, 260] on textarea at bounding box center [559, 288] width 193 height 97
type textarea "INACTIVE PARCEL"
click at [602, 387] on button "Submit" at bounding box center [610, 390] width 100 height 33
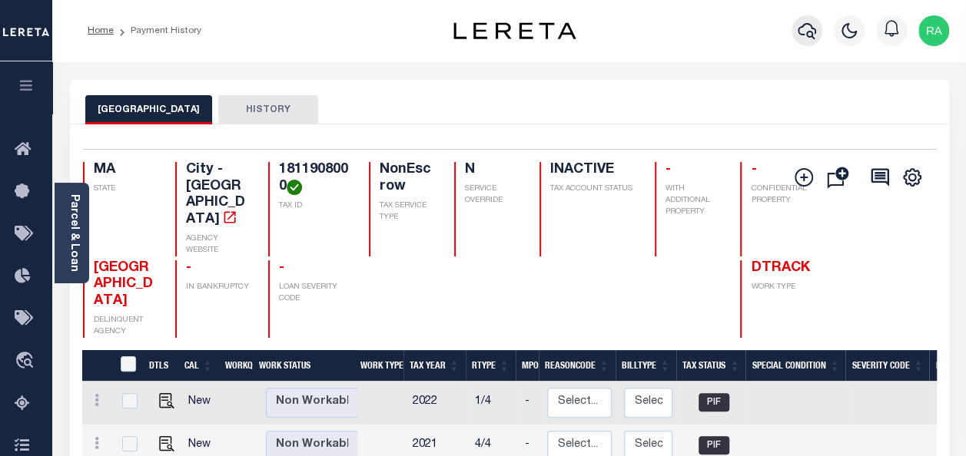
click at [807, 23] on icon "button" at bounding box center [807, 31] width 18 height 18
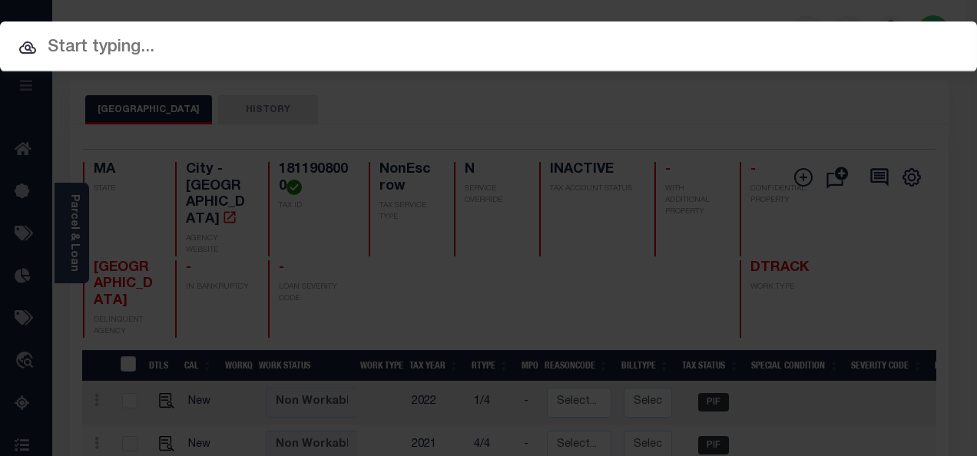
paste input "1747021260"
type input "1747021260"
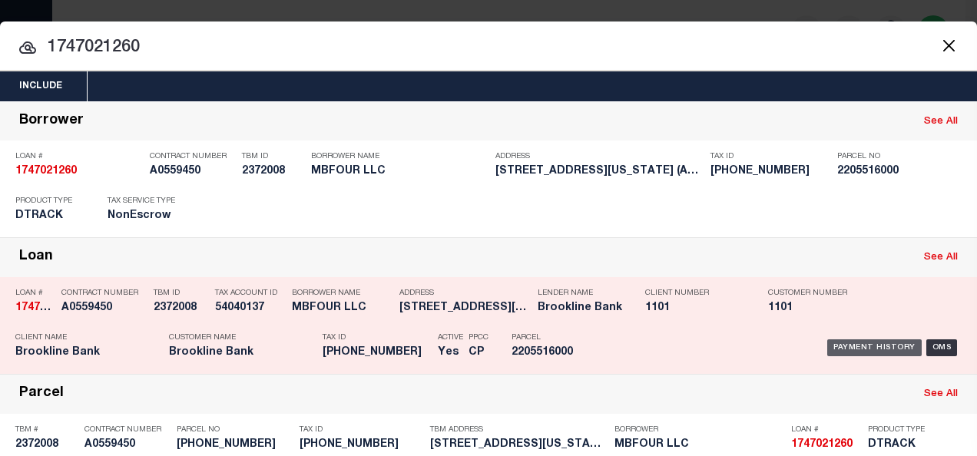
click at [836, 349] on div "Payment History" at bounding box center [875, 348] width 95 height 17
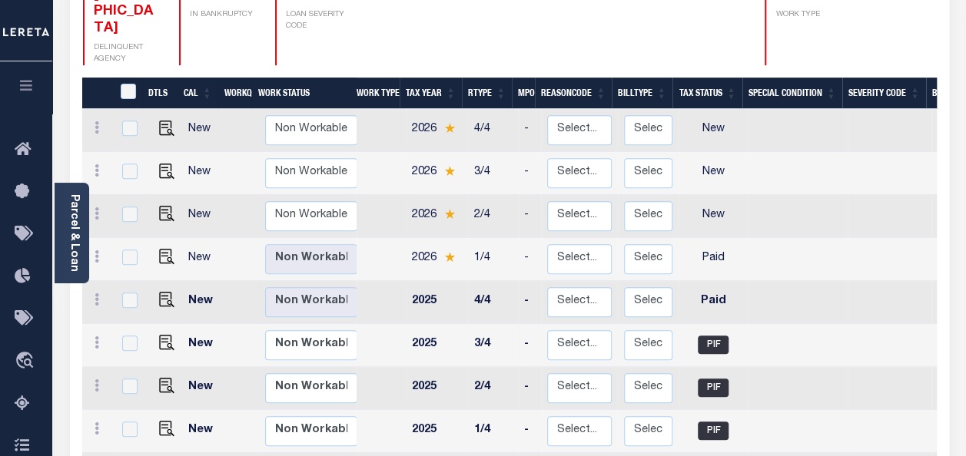
scroll to position [154, 0]
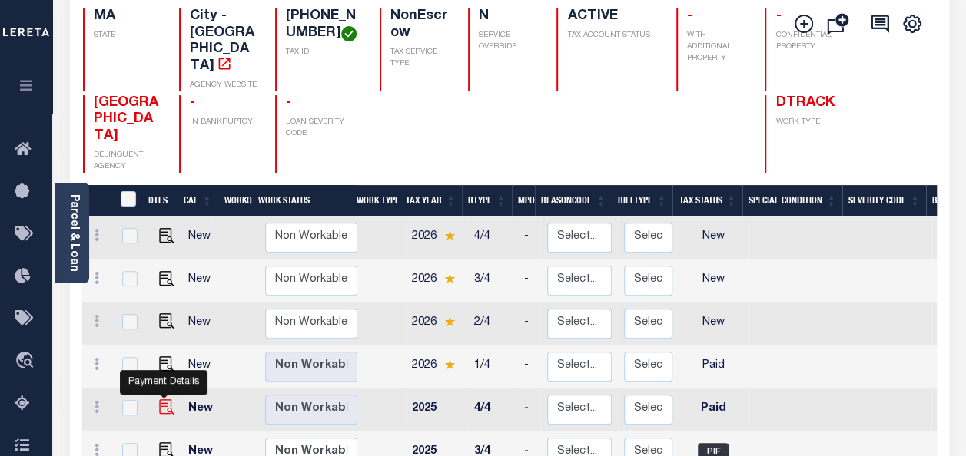
click at [159, 400] on img "" at bounding box center [166, 407] width 15 height 15
checkbox input "true"
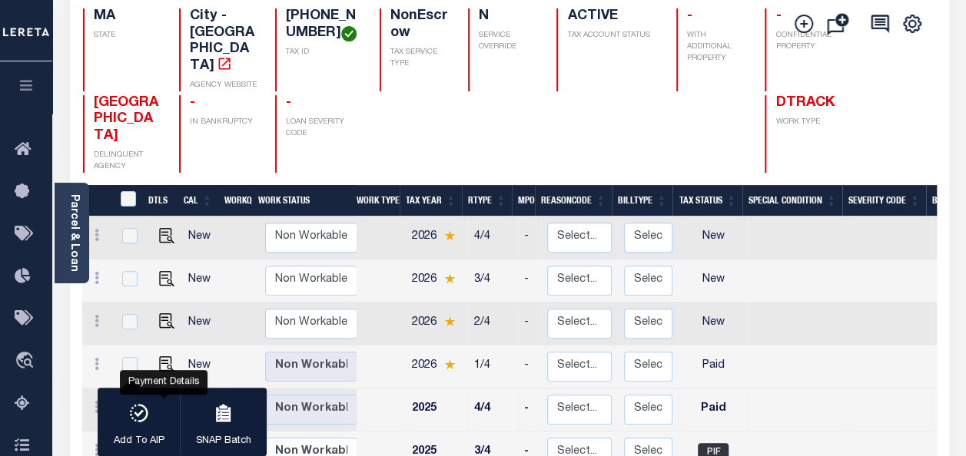
click at [162, 400] on img "" at bounding box center [166, 407] width 15 height 15
checkbox input "false"
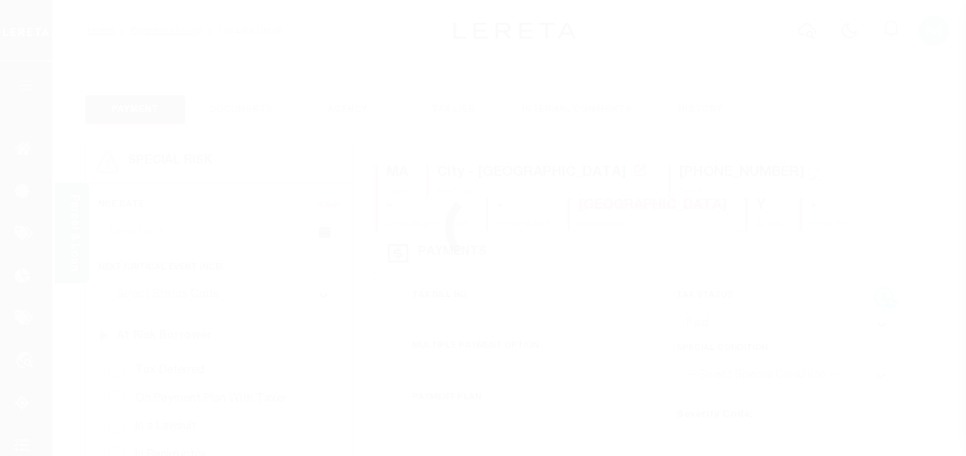
select select "PYD"
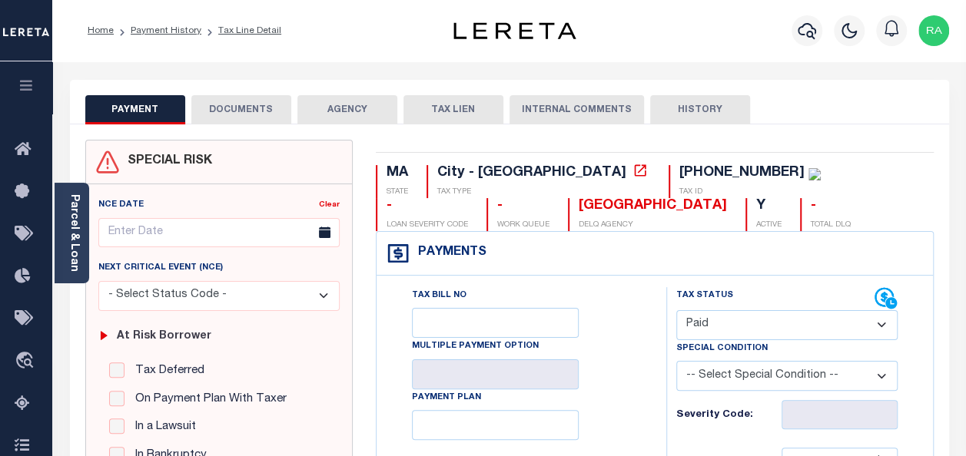
click at [234, 104] on button "DOCUMENTS" at bounding box center [241, 109] width 100 height 29
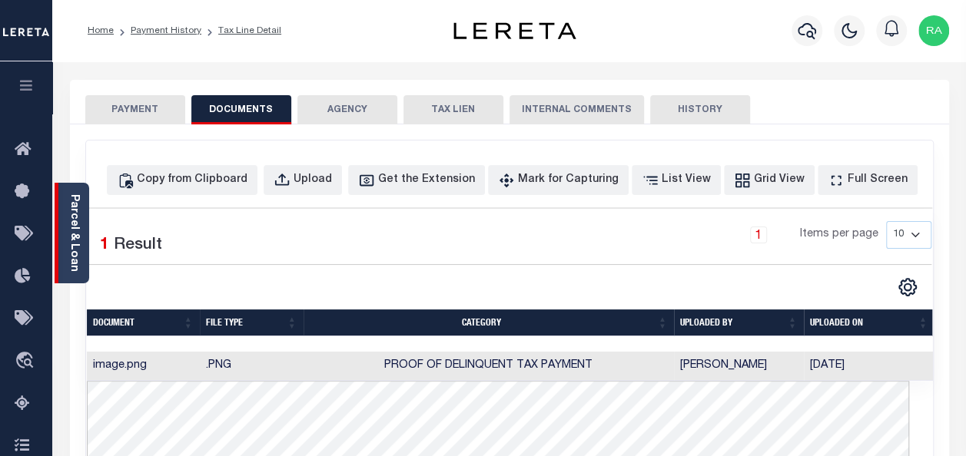
click at [71, 221] on link "Parcel & Loan" at bounding box center [73, 233] width 11 height 78
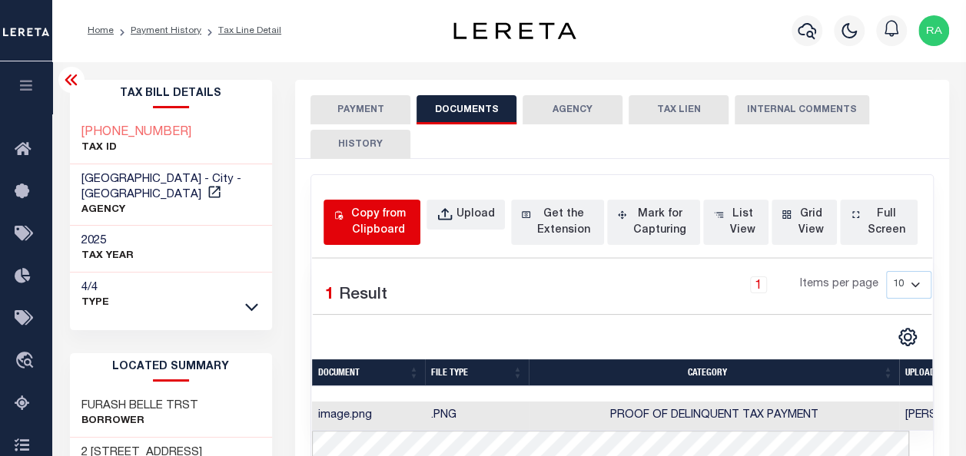
click at [373, 220] on div "Copy from Clipboard" at bounding box center [379, 223] width 64 height 32
select select "POP"
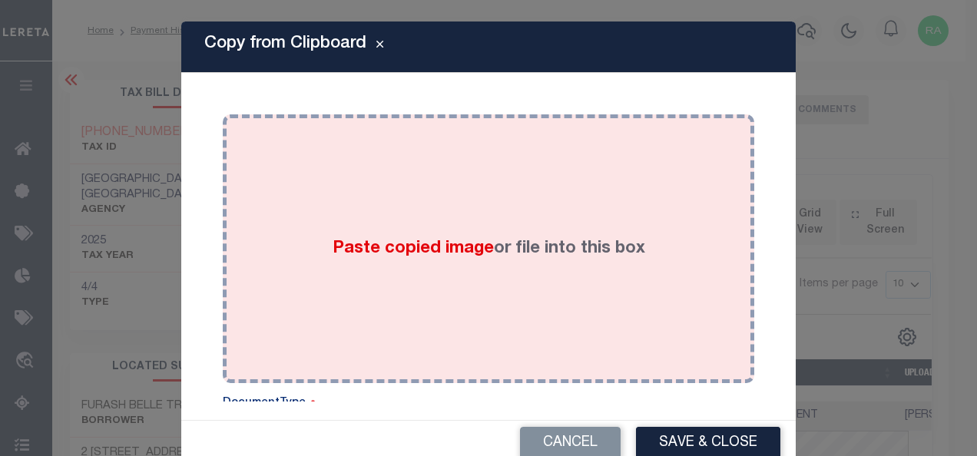
click at [417, 181] on div "Paste copied image or file into this box" at bounding box center [488, 249] width 509 height 246
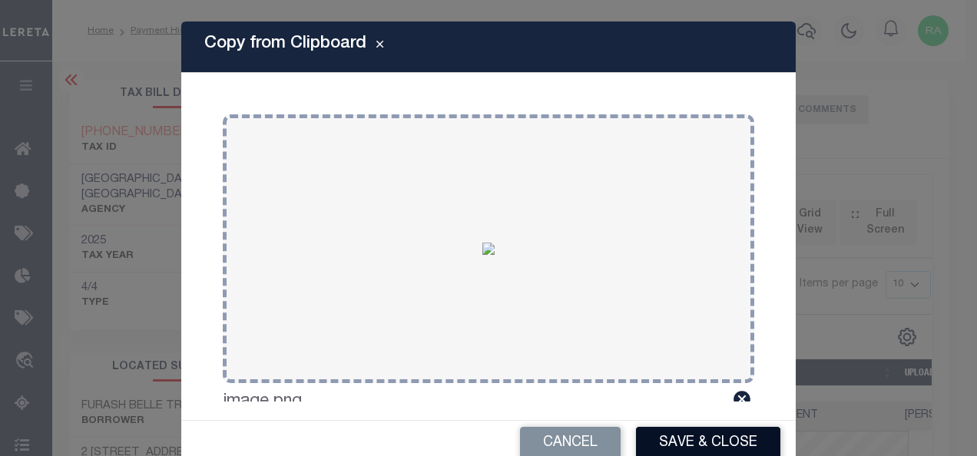
click at [687, 443] on button "Save & Close" at bounding box center [708, 443] width 144 height 33
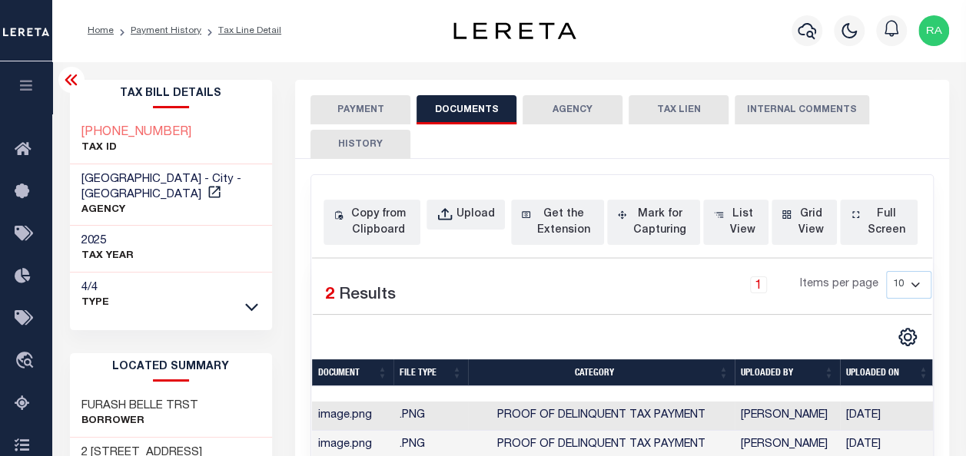
click at [355, 109] on button "PAYMENT" at bounding box center [360, 109] width 100 height 29
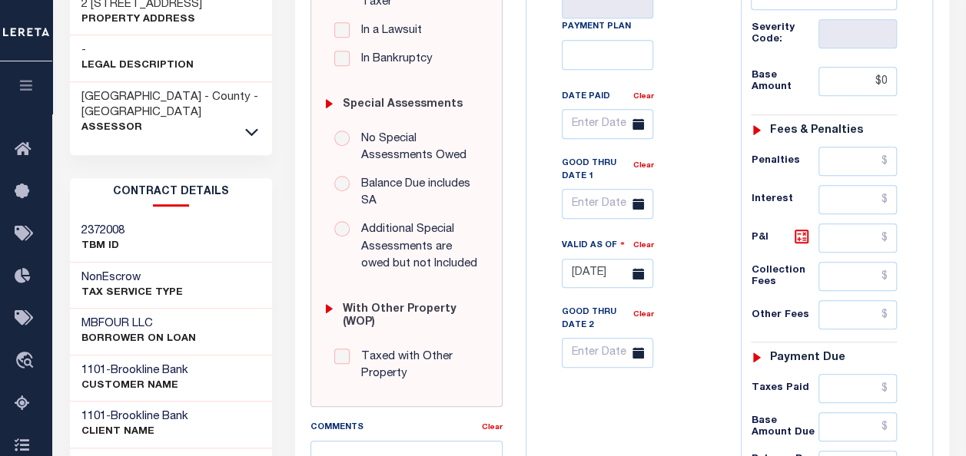
scroll to position [461, 0]
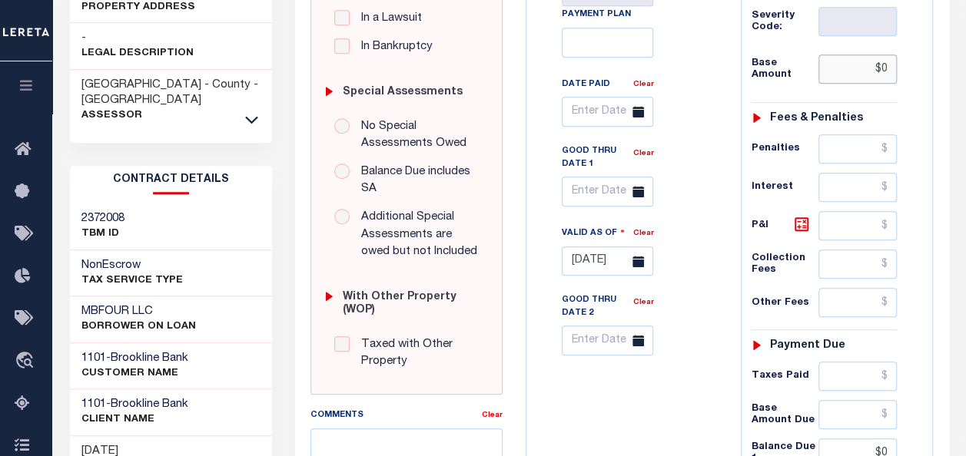
click at [887, 69] on input "$0" at bounding box center [857, 69] width 78 height 29
type input "$0.00"
type input "[DATE]"
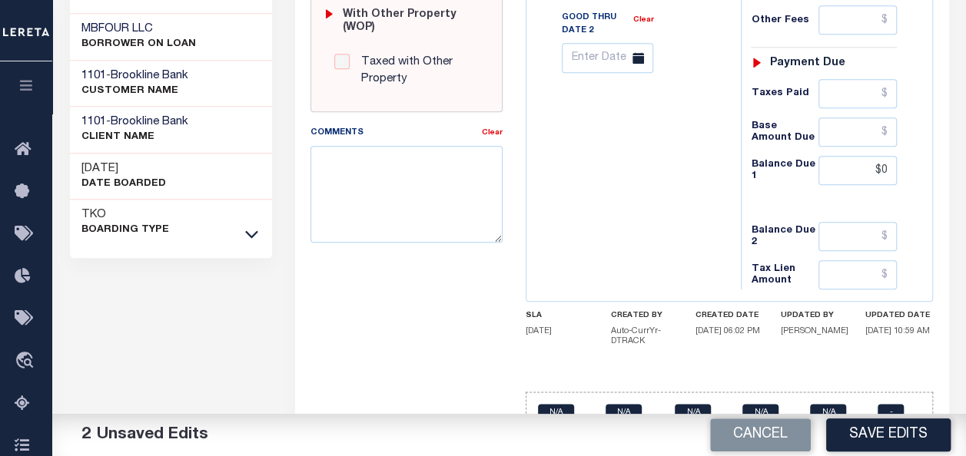
scroll to position [772, 0]
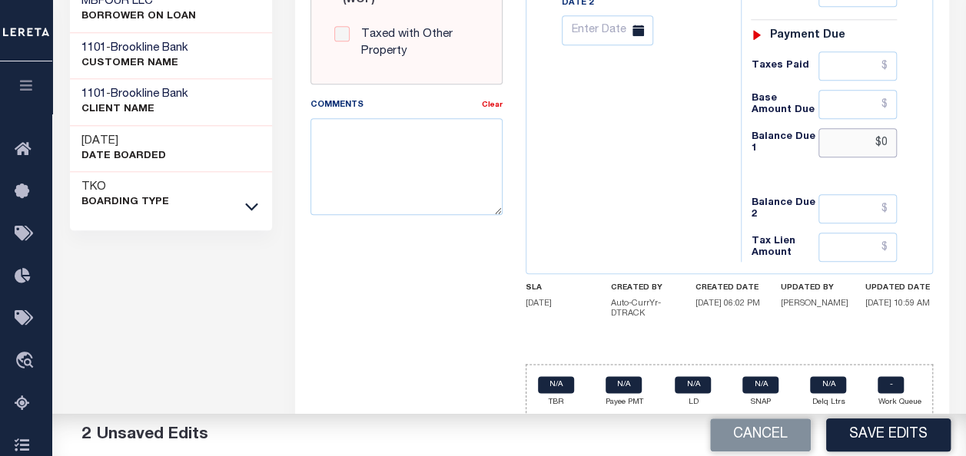
click at [879, 140] on input "$0" at bounding box center [857, 142] width 78 height 29
type input "$0.00"
click at [862, 436] on button "Save Edits" at bounding box center [888, 435] width 124 height 33
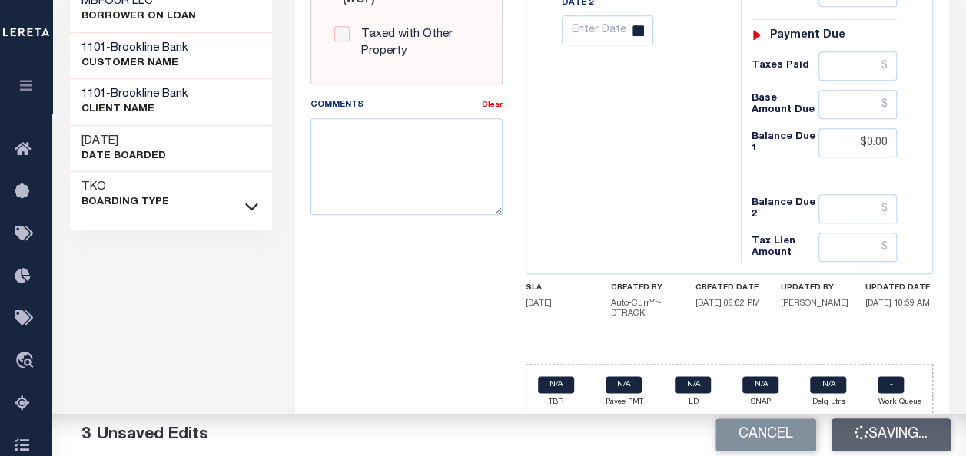
checkbox input "false"
type input "$0"
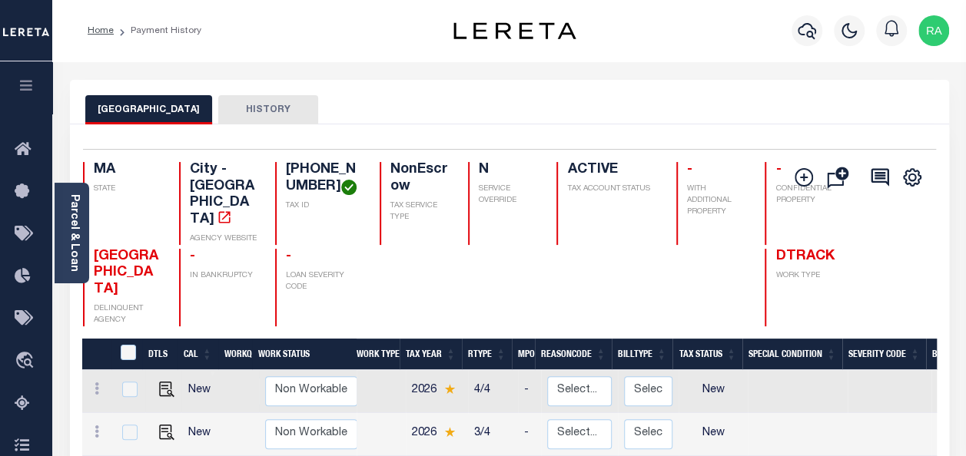
scroll to position [231, 0]
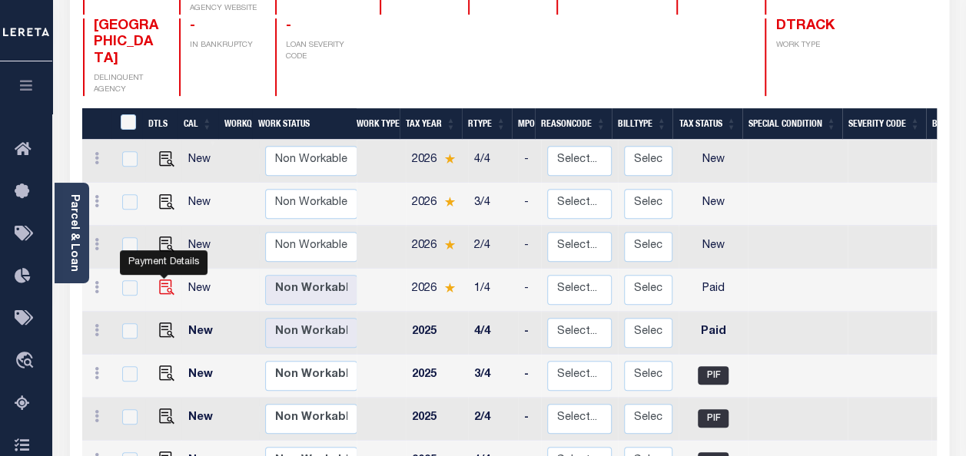
click at [163, 280] on img "" at bounding box center [166, 287] width 15 height 15
checkbox input "true"
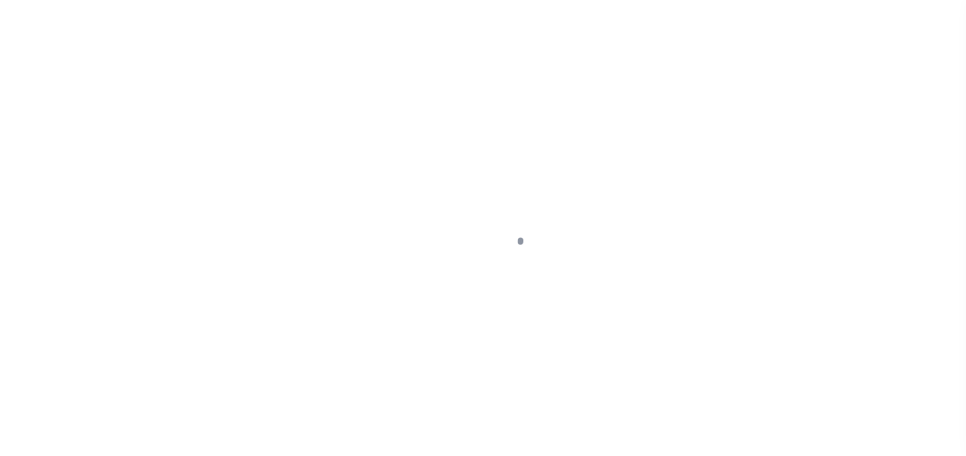
select select "PYD"
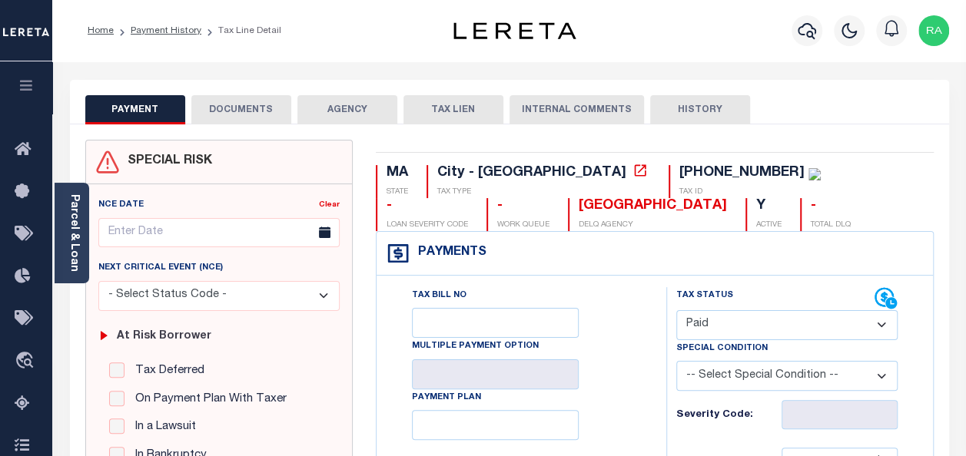
click at [253, 106] on button "DOCUMENTS" at bounding box center [241, 109] width 100 height 29
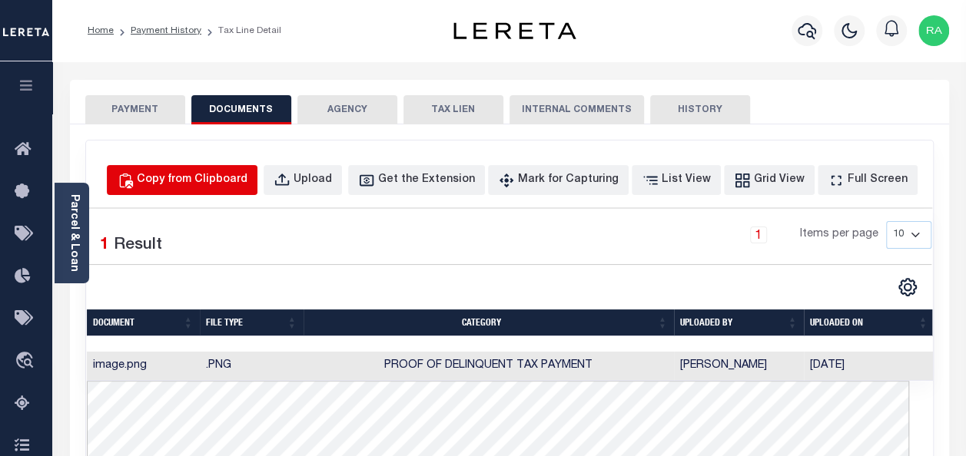
click at [227, 181] on div "Copy from Clipboard" at bounding box center [192, 180] width 111 height 17
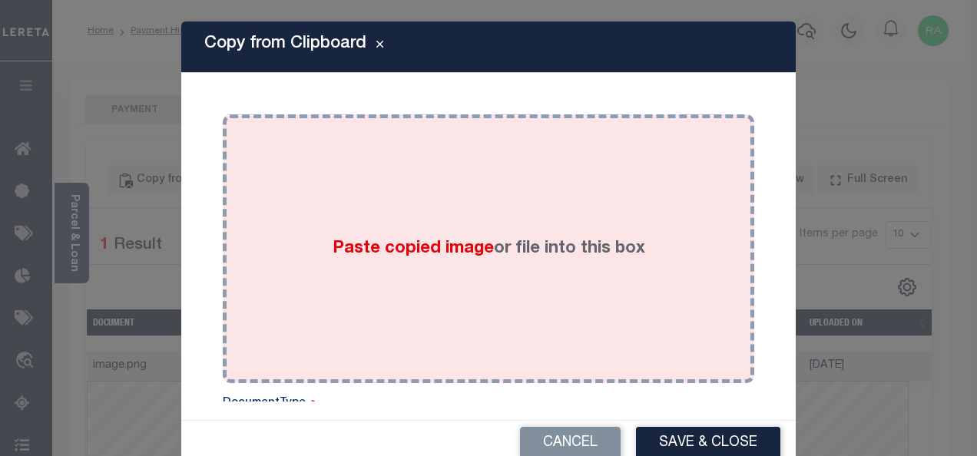
click at [335, 233] on div "Paste copied image or file into this box" at bounding box center [488, 249] width 509 height 246
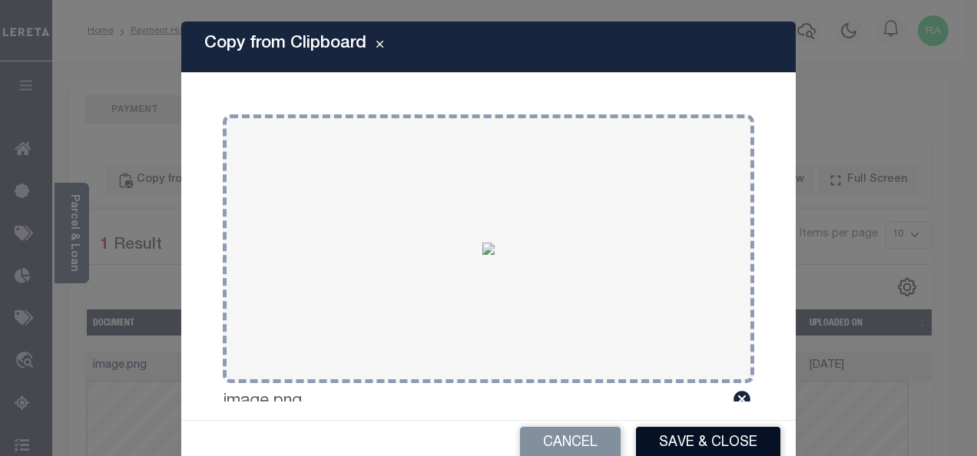
click at [669, 440] on button "Save & Close" at bounding box center [708, 443] width 144 height 33
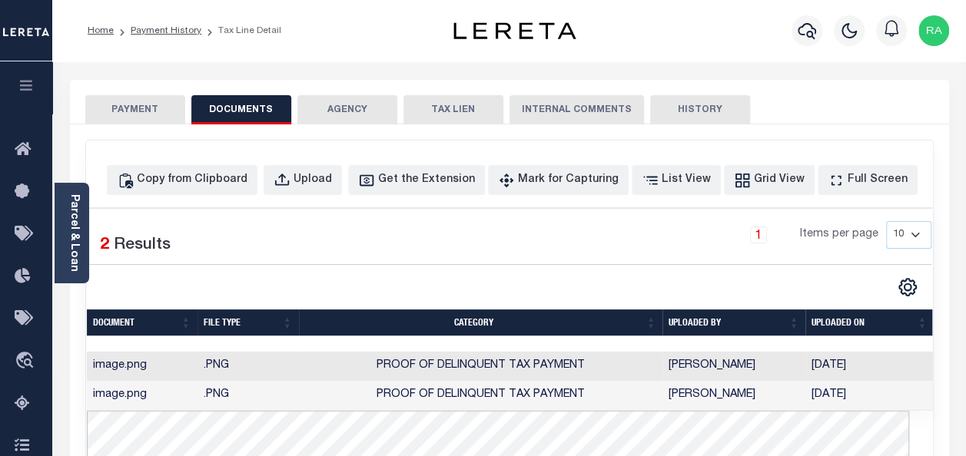
click at [134, 111] on button "PAYMENT" at bounding box center [135, 109] width 100 height 29
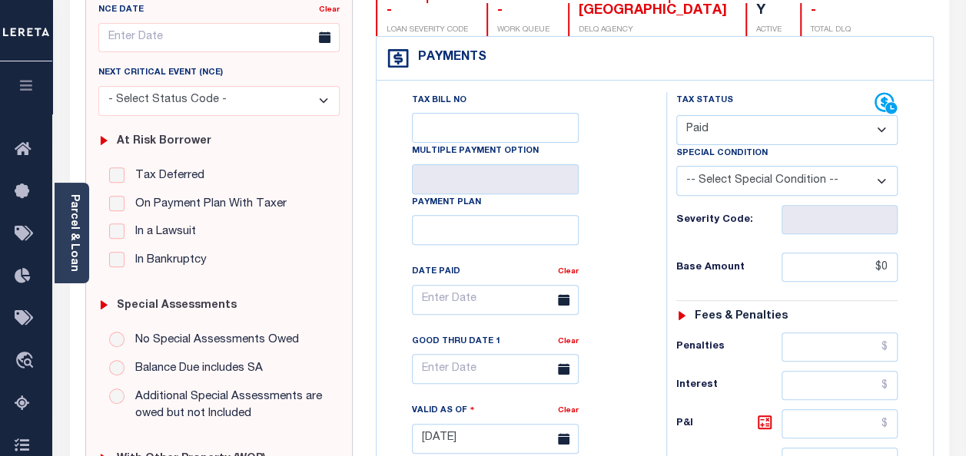
scroll to position [231, 0]
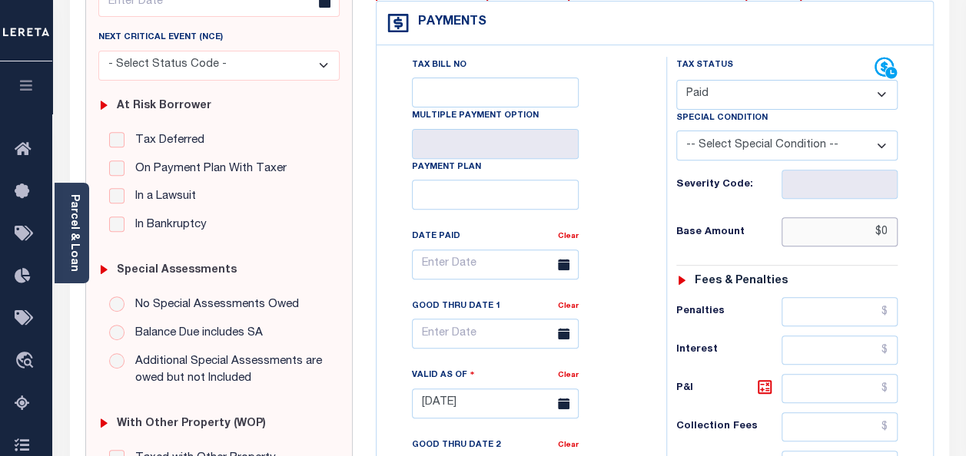
click at [881, 229] on input "$0" at bounding box center [840, 231] width 116 height 29
type input "$0.00"
type input "[DATE]"
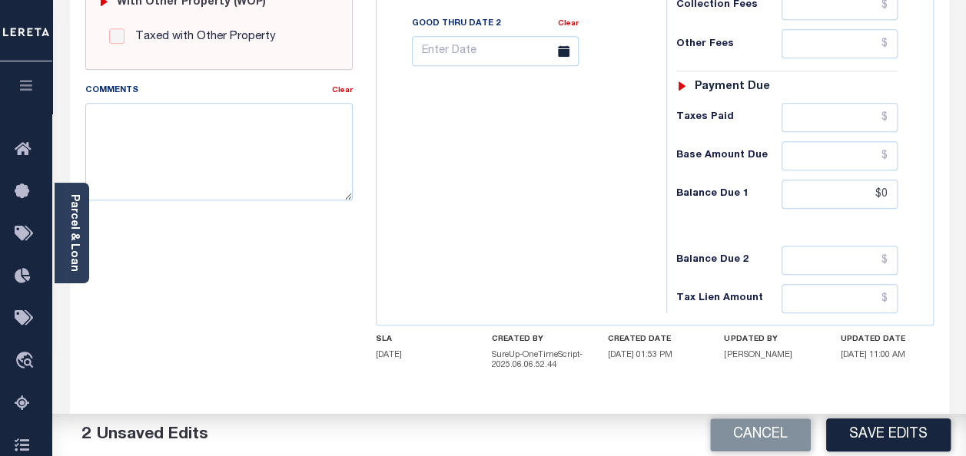
scroll to position [704, 0]
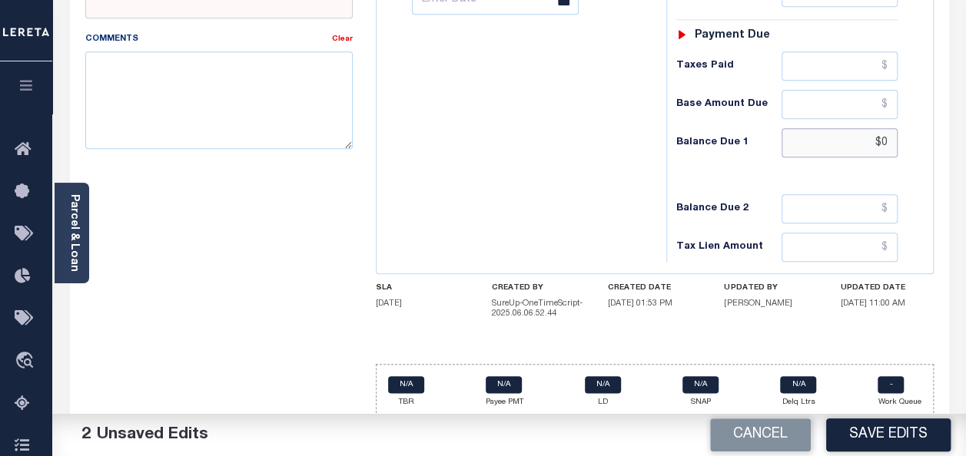
click at [879, 133] on input "$0" at bounding box center [840, 142] width 116 height 29
type input "$0.00"
click at [853, 429] on button "Save Edits" at bounding box center [888, 435] width 124 height 33
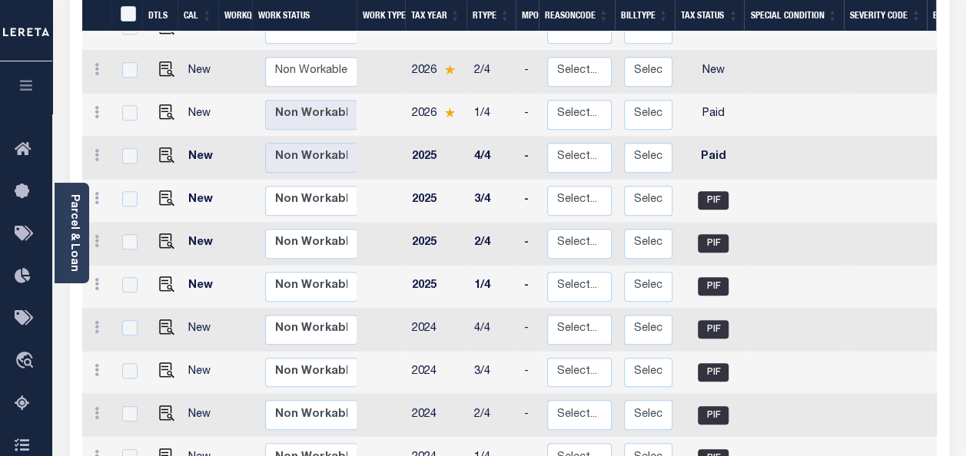
scroll to position [307, 0]
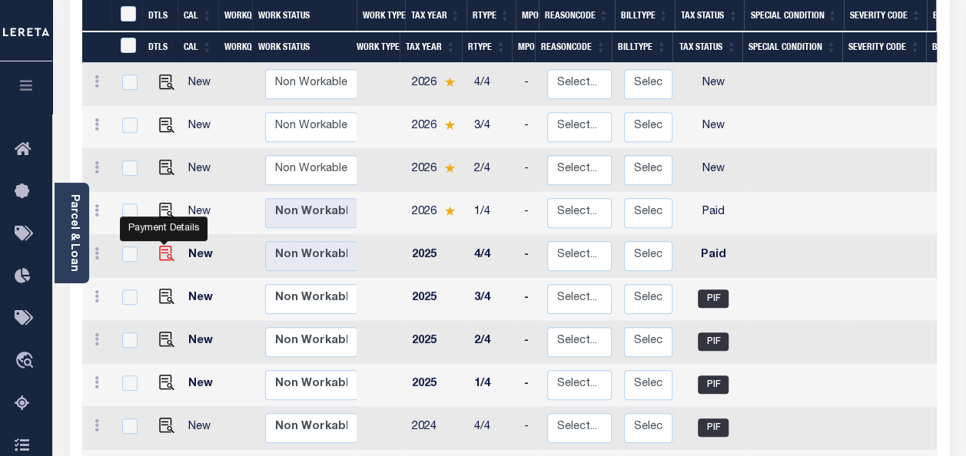
click at [161, 246] on img "" at bounding box center [166, 253] width 15 height 15
checkbox input "true"
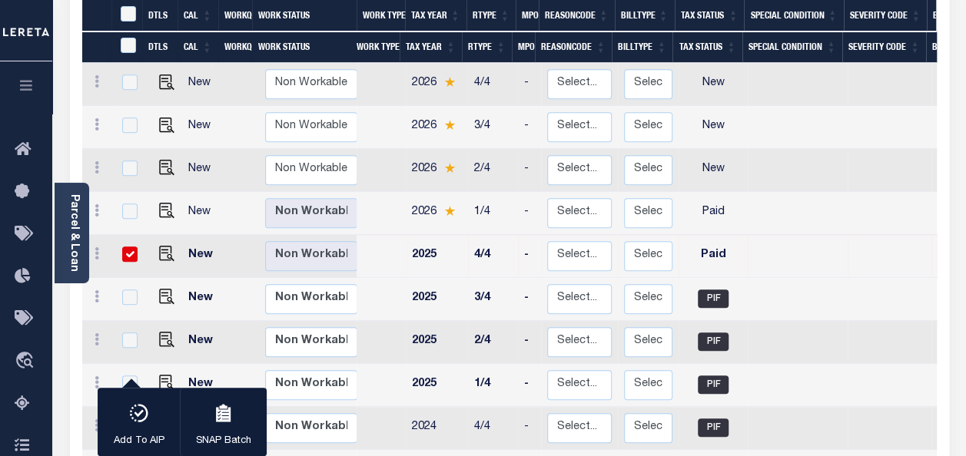
scroll to position [2, 0]
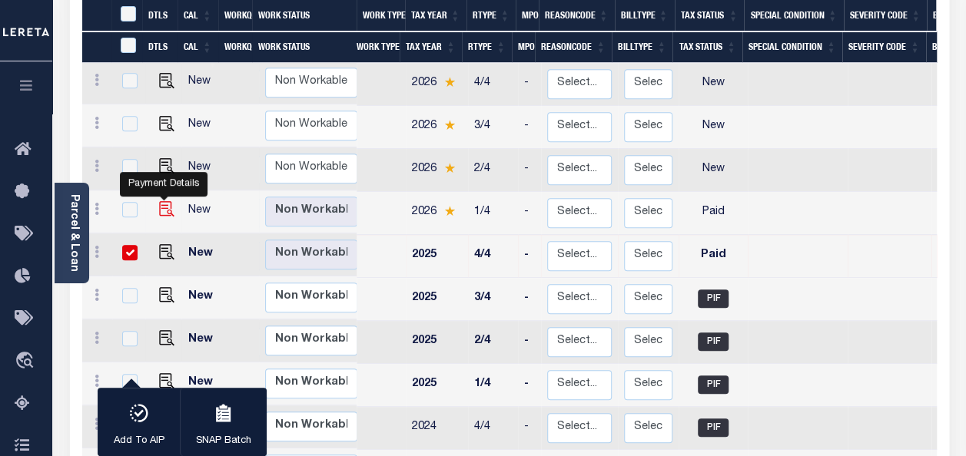
click at [164, 201] on img "" at bounding box center [166, 208] width 15 height 15
checkbox input "true"
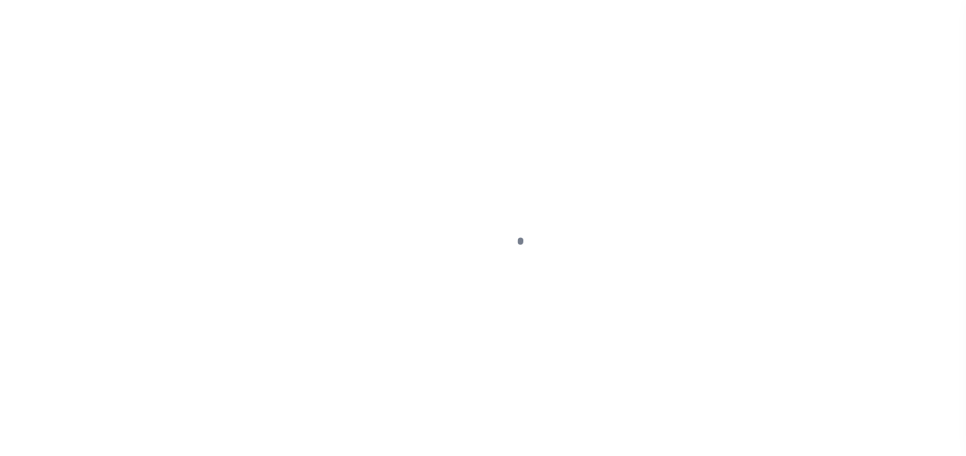
select select "PYD"
